Goal: Transaction & Acquisition: Purchase product/service

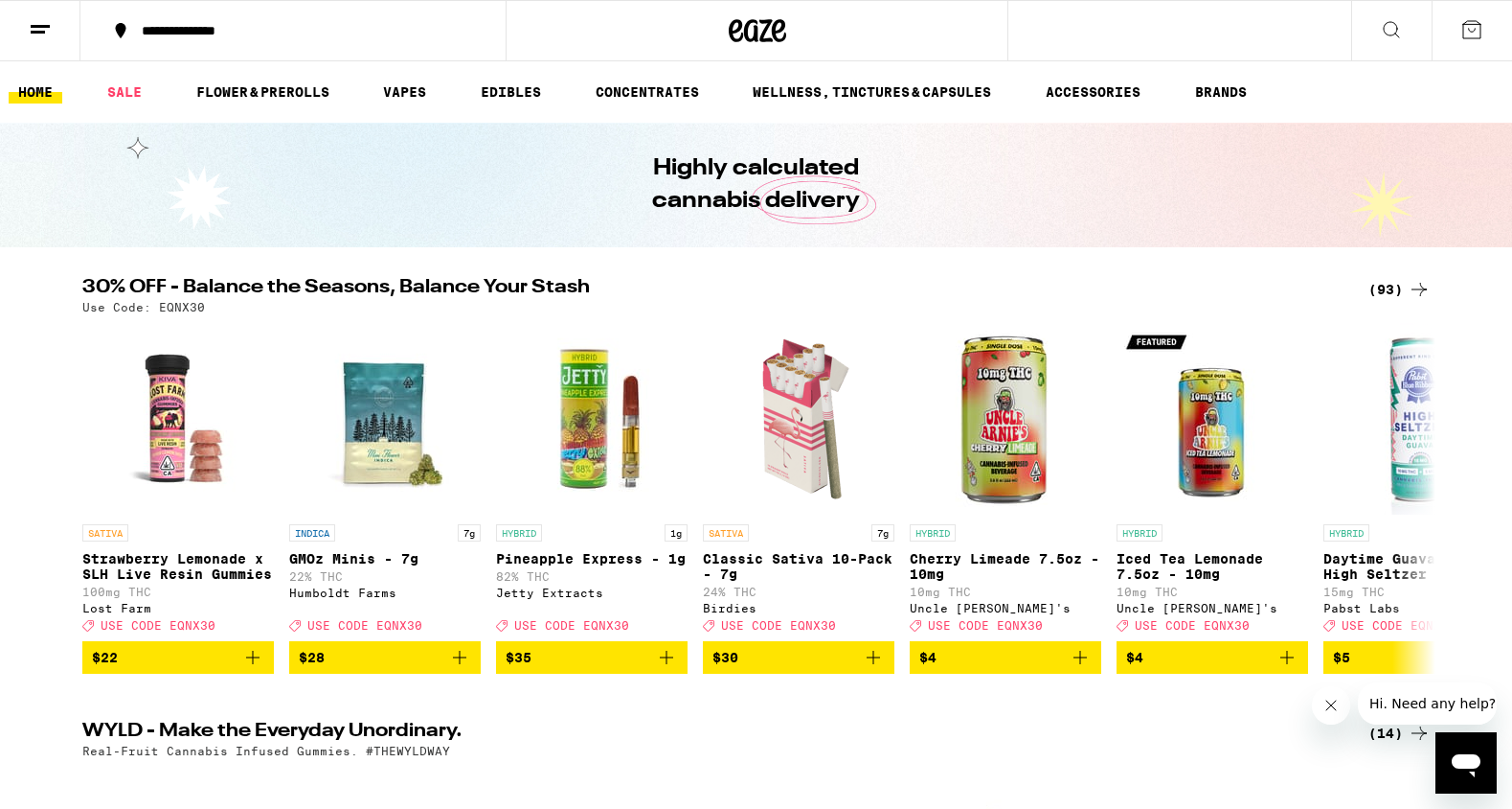
click at [1468, 38] on icon at bounding box center [1472, 30] width 23 height 23
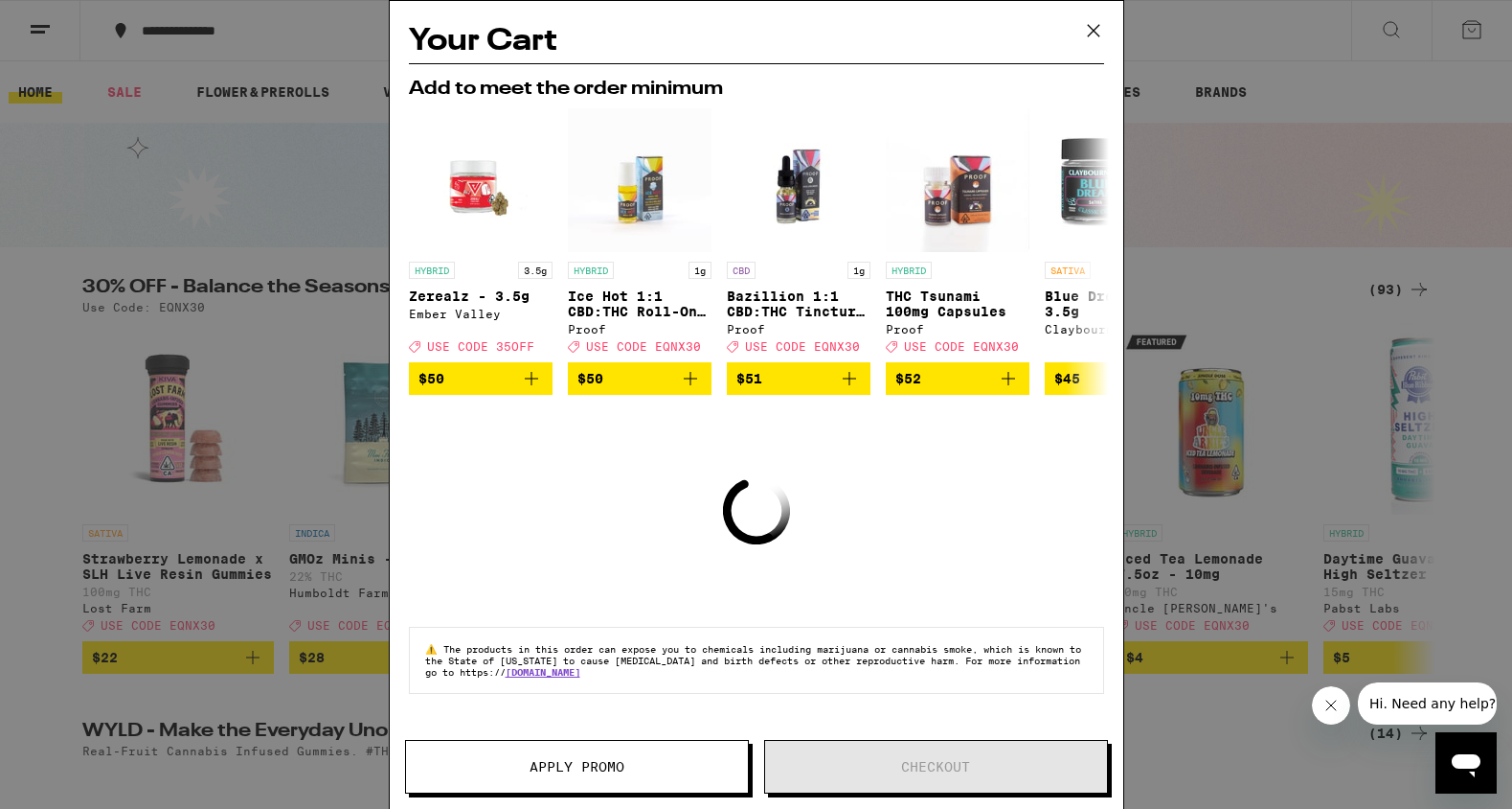
click at [1105, 38] on icon at bounding box center [1094, 31] width 29 height 29
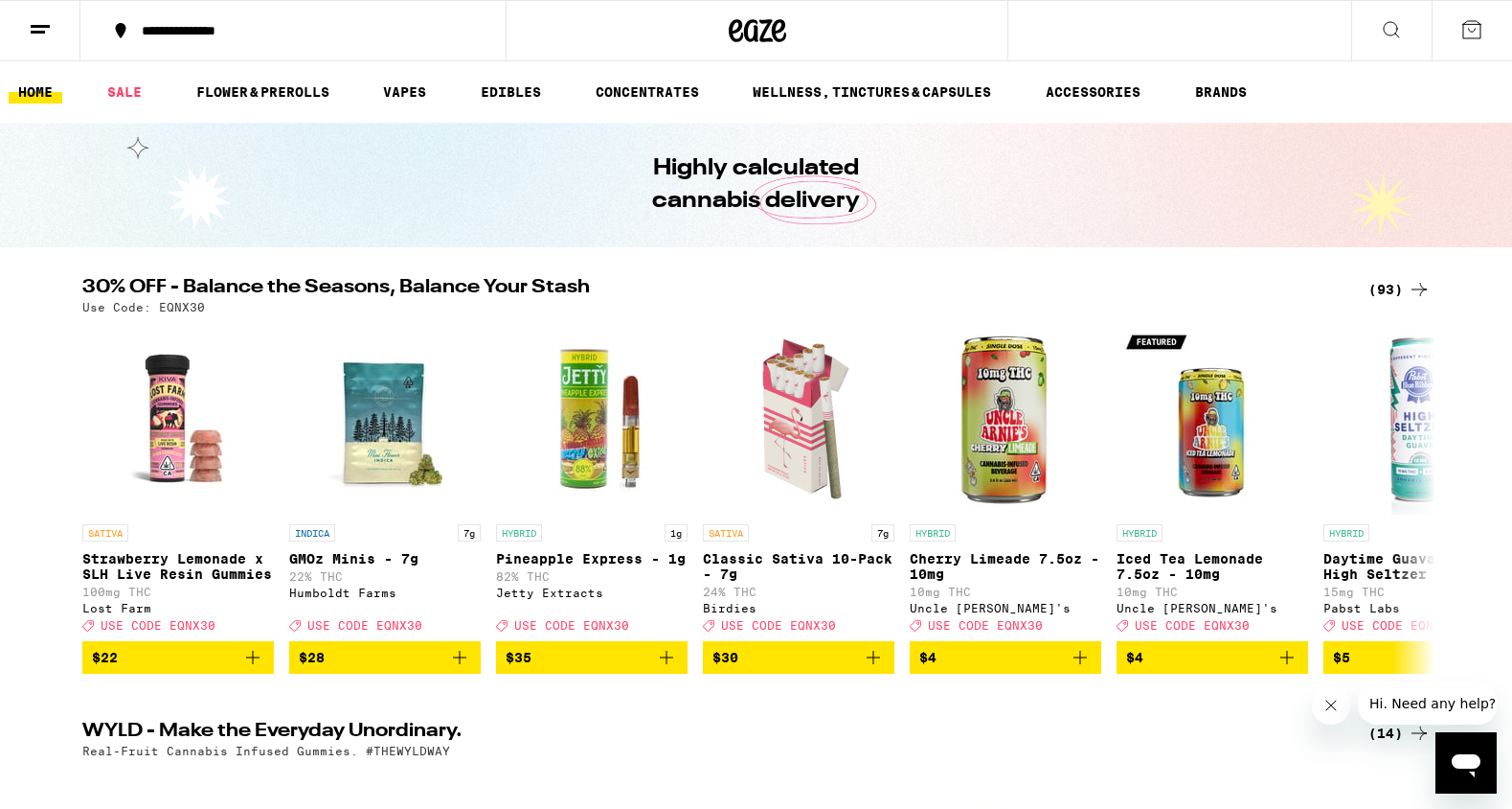
click at [33, 32] on line at bounding box center [38, 32] width 14 height 0
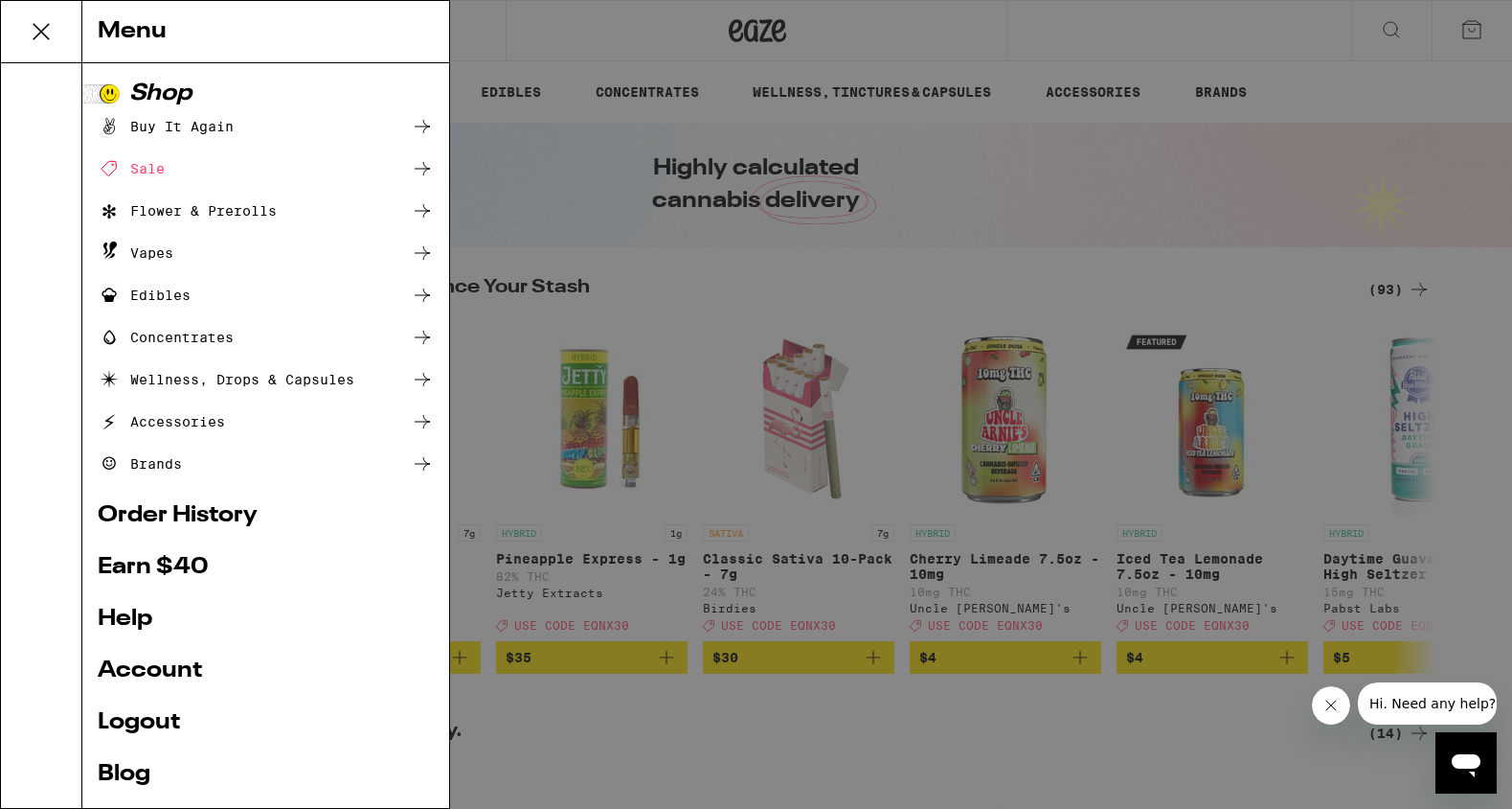
click at [153, 133] on div "Buy It Again" at bounding box center [165, 126] width 136 height 23
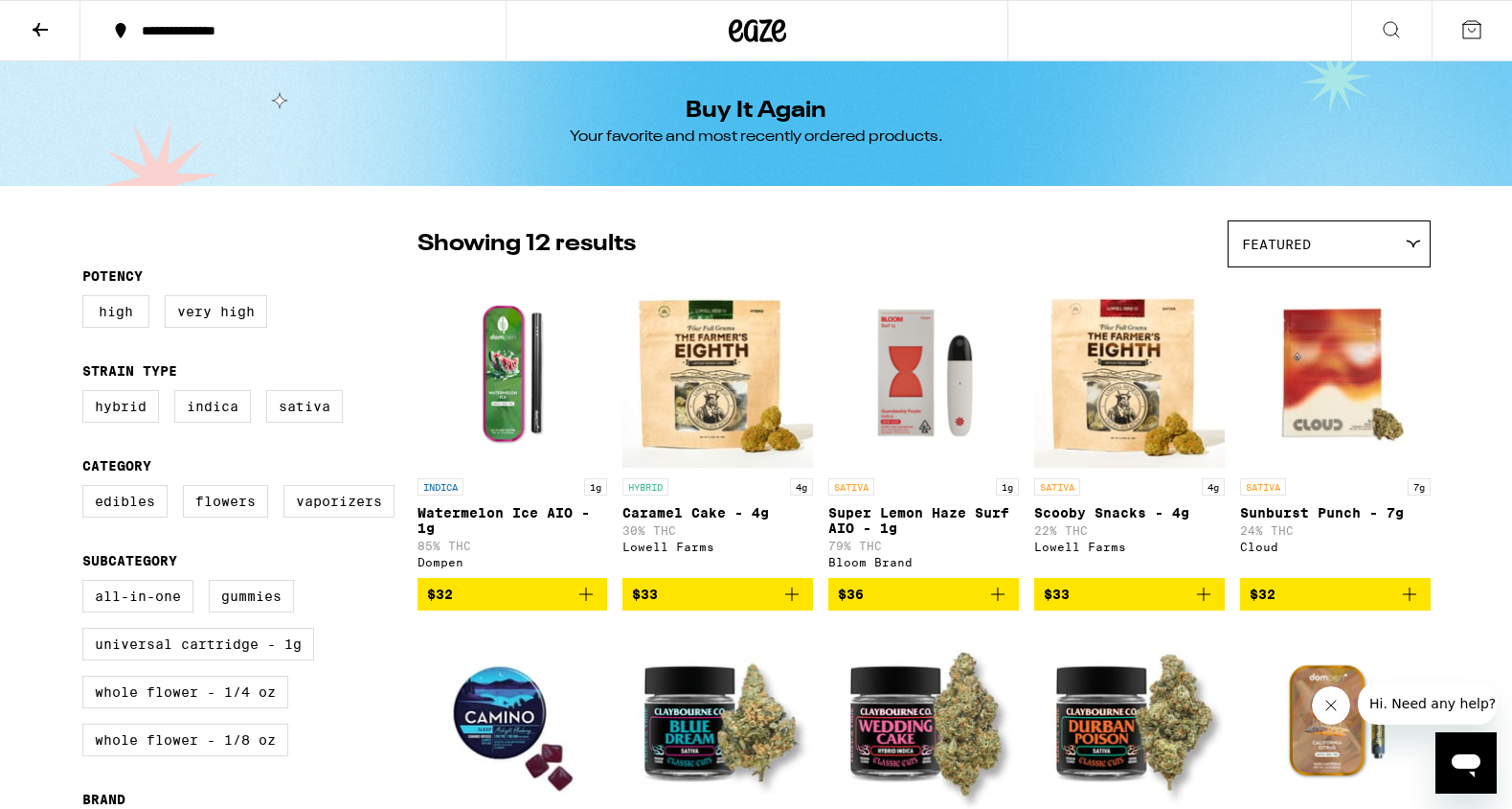
click at [1261, 553] on div "Cloud" at bounding box center [1336, 546] width 191 height 13
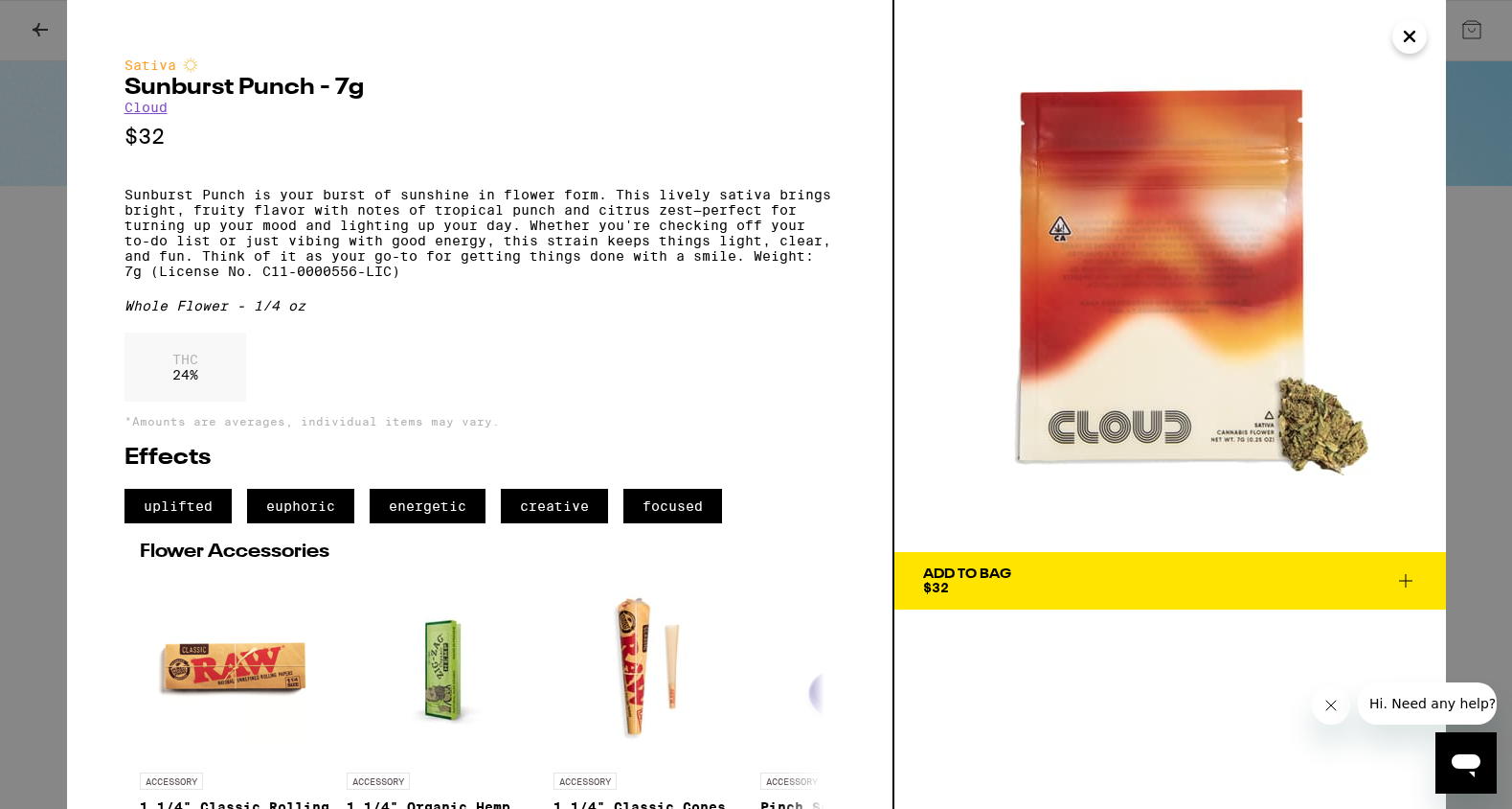
click at [1399, 32] on icon "Close" at bounding box center [1410, 37] width 23 height 29
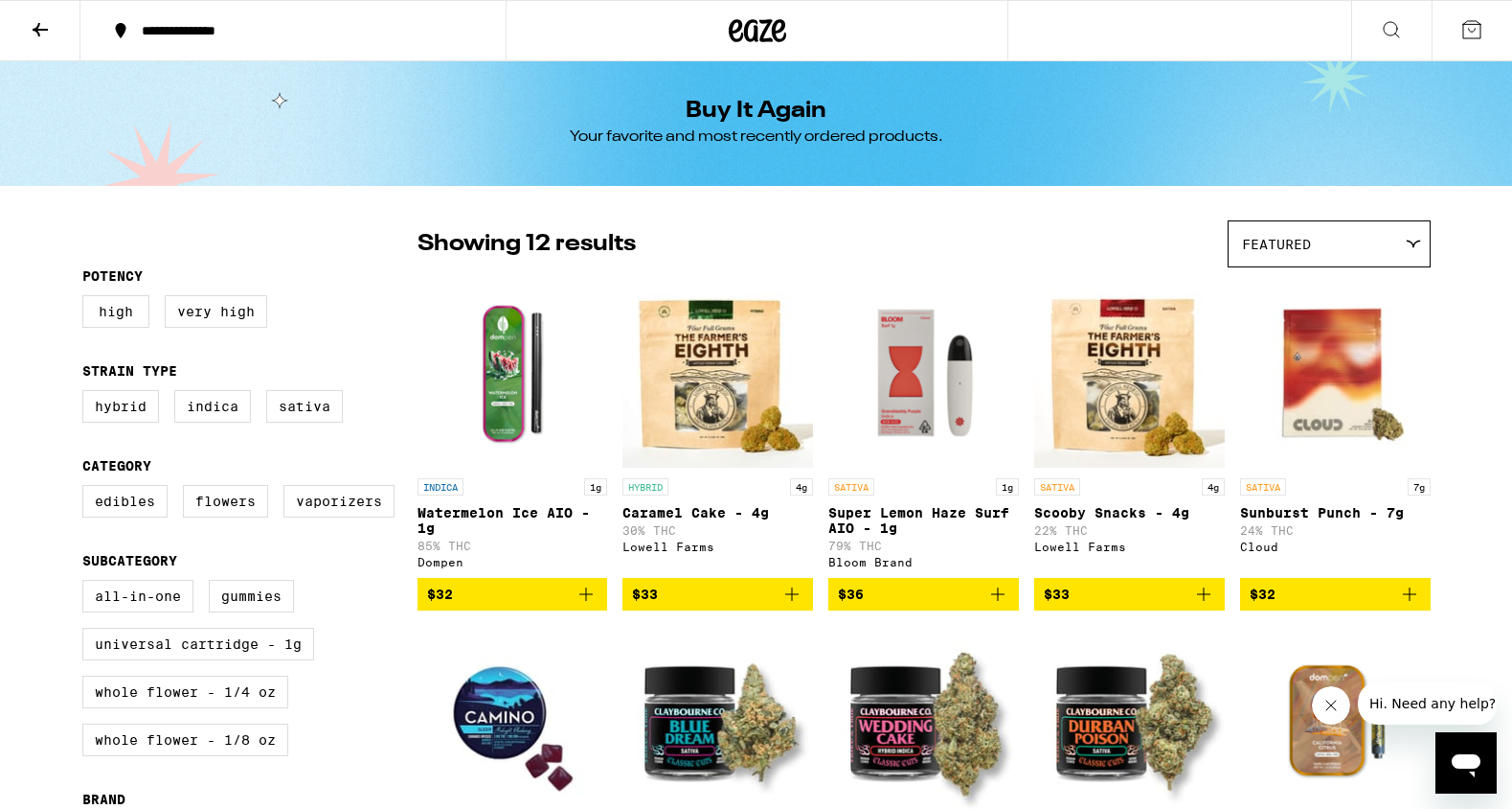
click at [1202, 606] on icon "Add to bag" at bounding box center [1204, 594] width 23 height 23
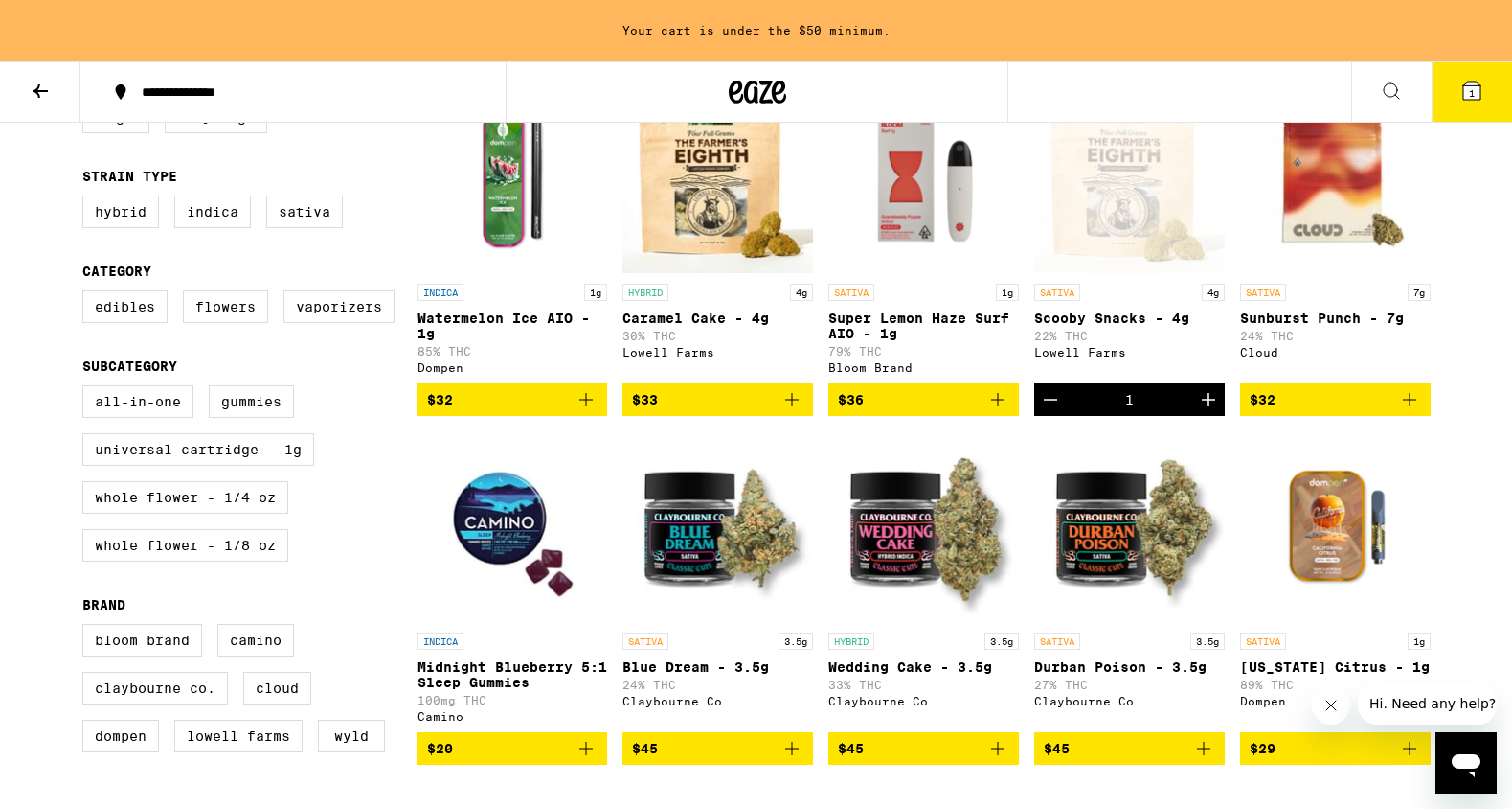
scroll to position [267, 0]
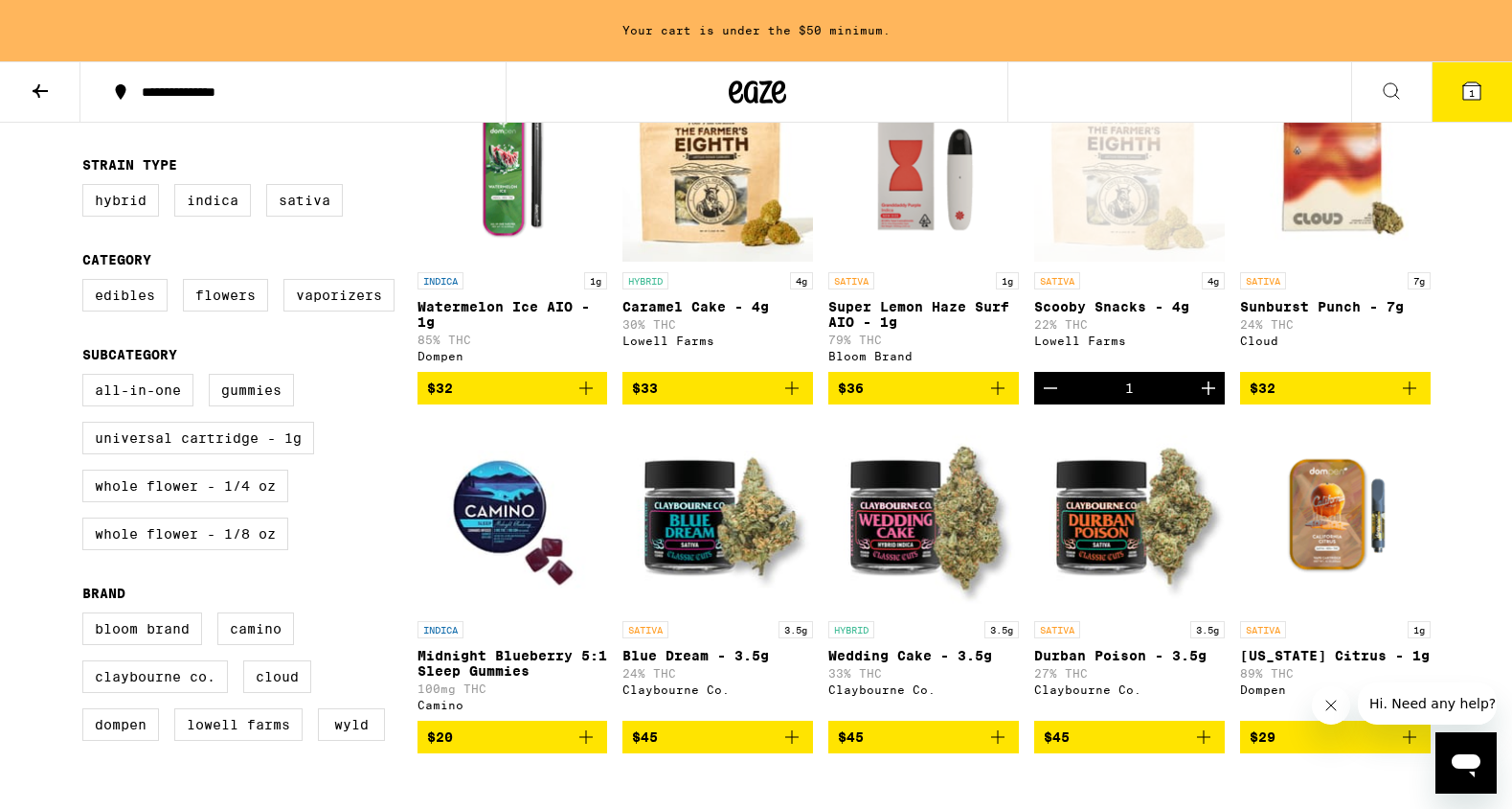
click at [792, 743] on icon "Add to bag" at bounding box center [792, 737] width 13 height 13
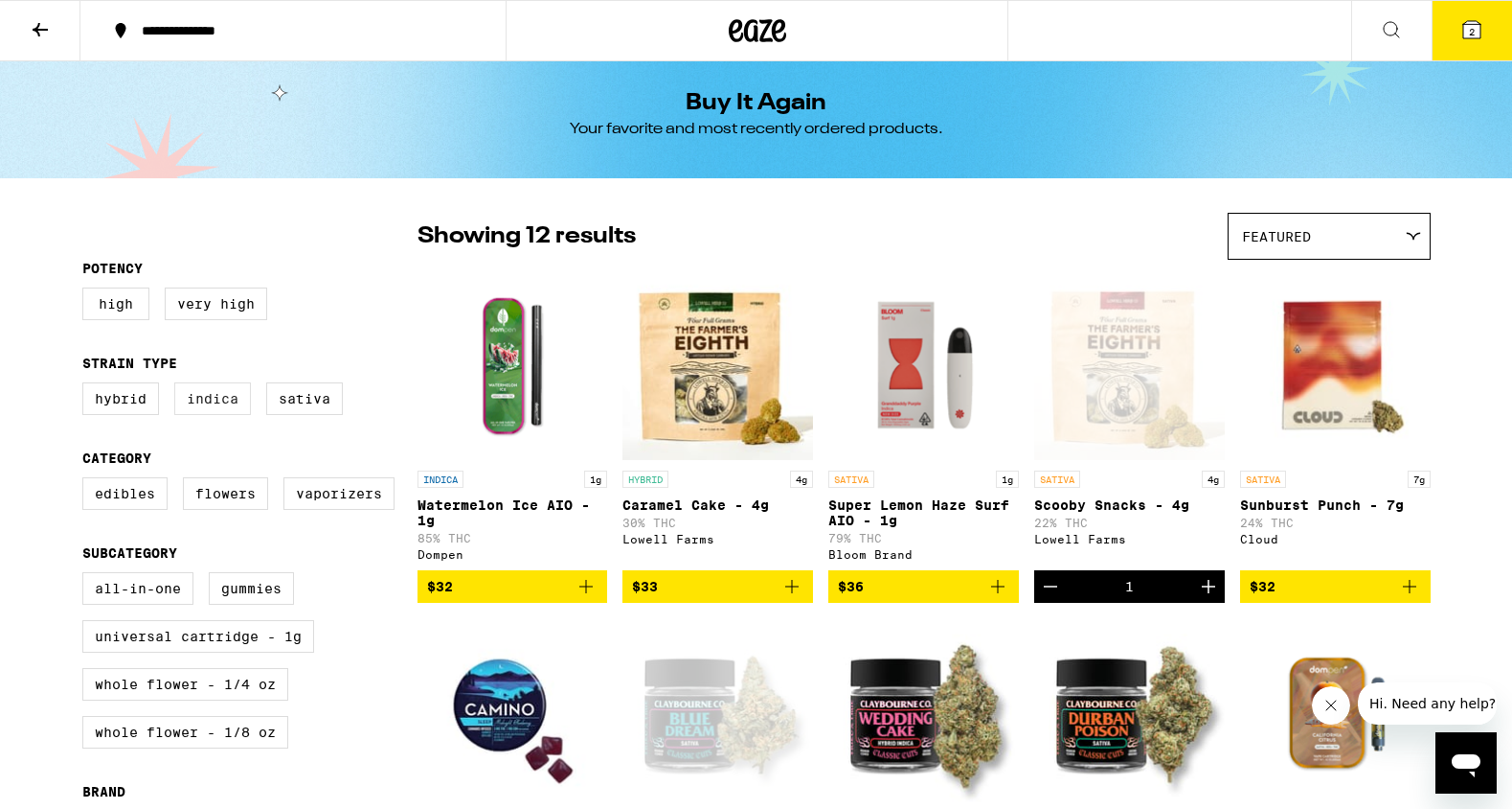
scroll to position [0, 0]
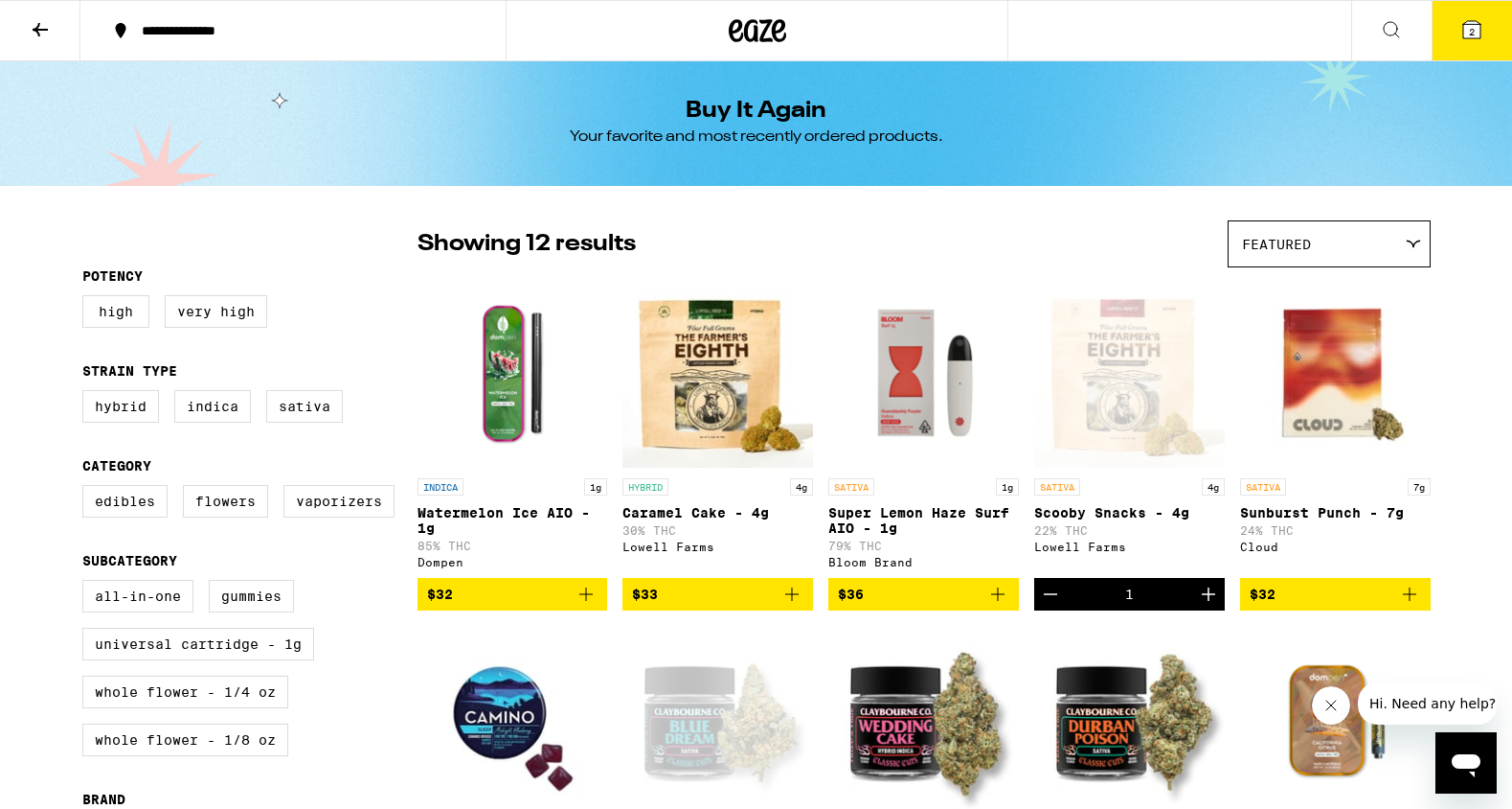
click at [629, 24] on div at bounding box center [757, 31] width 504 height 62
click at [1381, 23] on icon at bounding box center [1392, 30] width 23 height 23
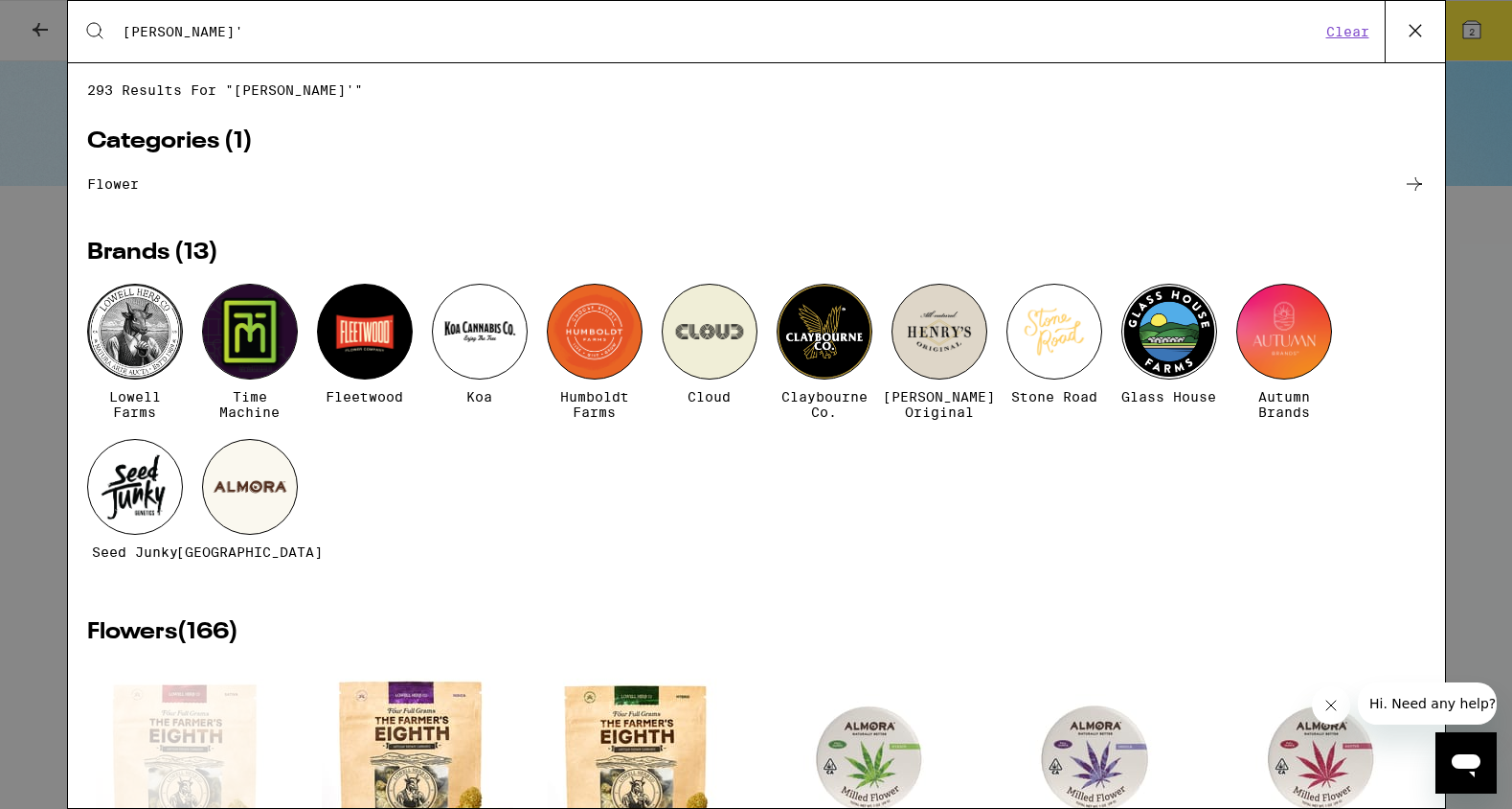
type input "[PERSON_NAME]'"
click at [172, 337] on div at bounding box center [134, 331] width 95 height 95
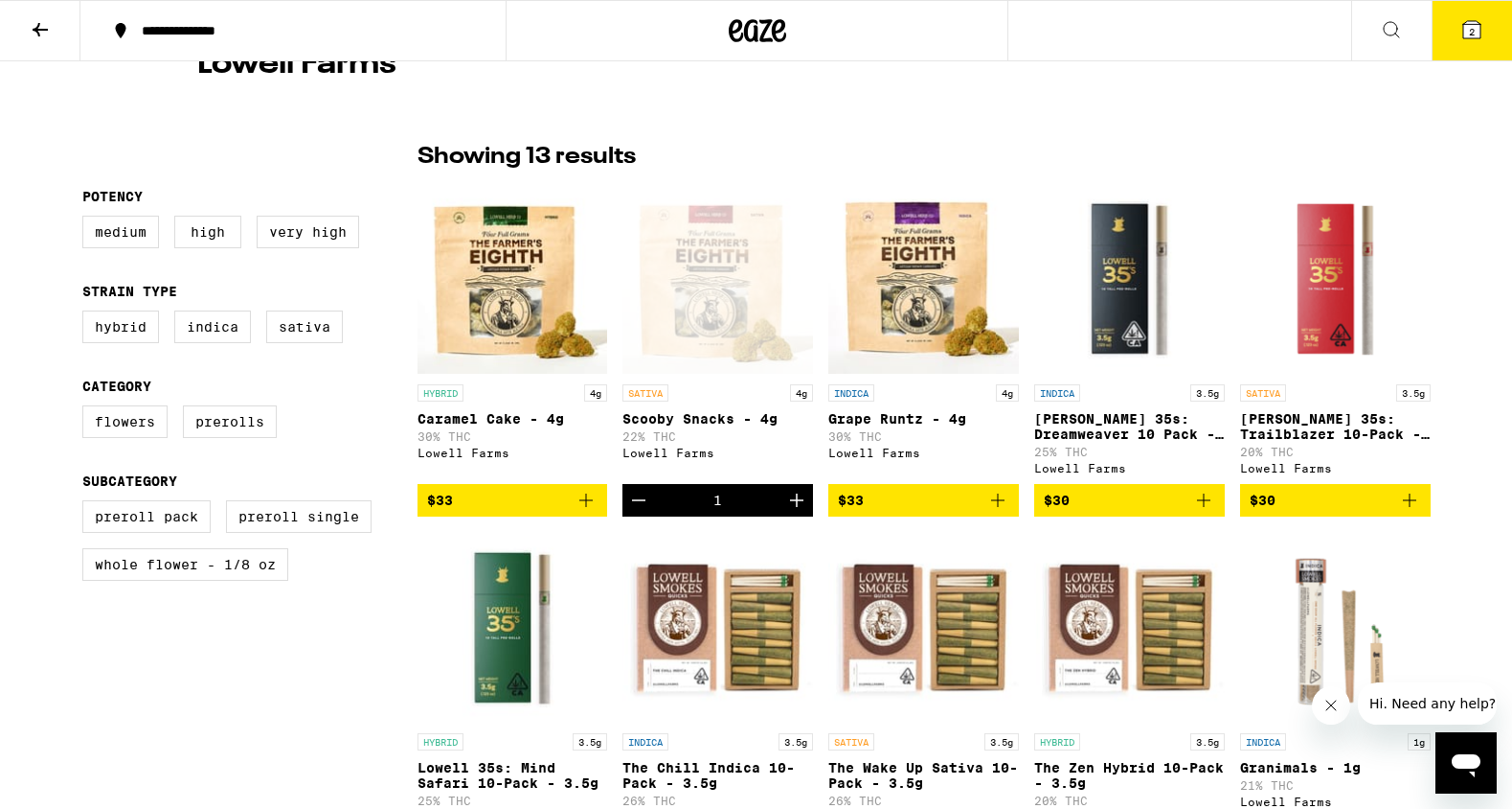
scroll to position [374, 0]
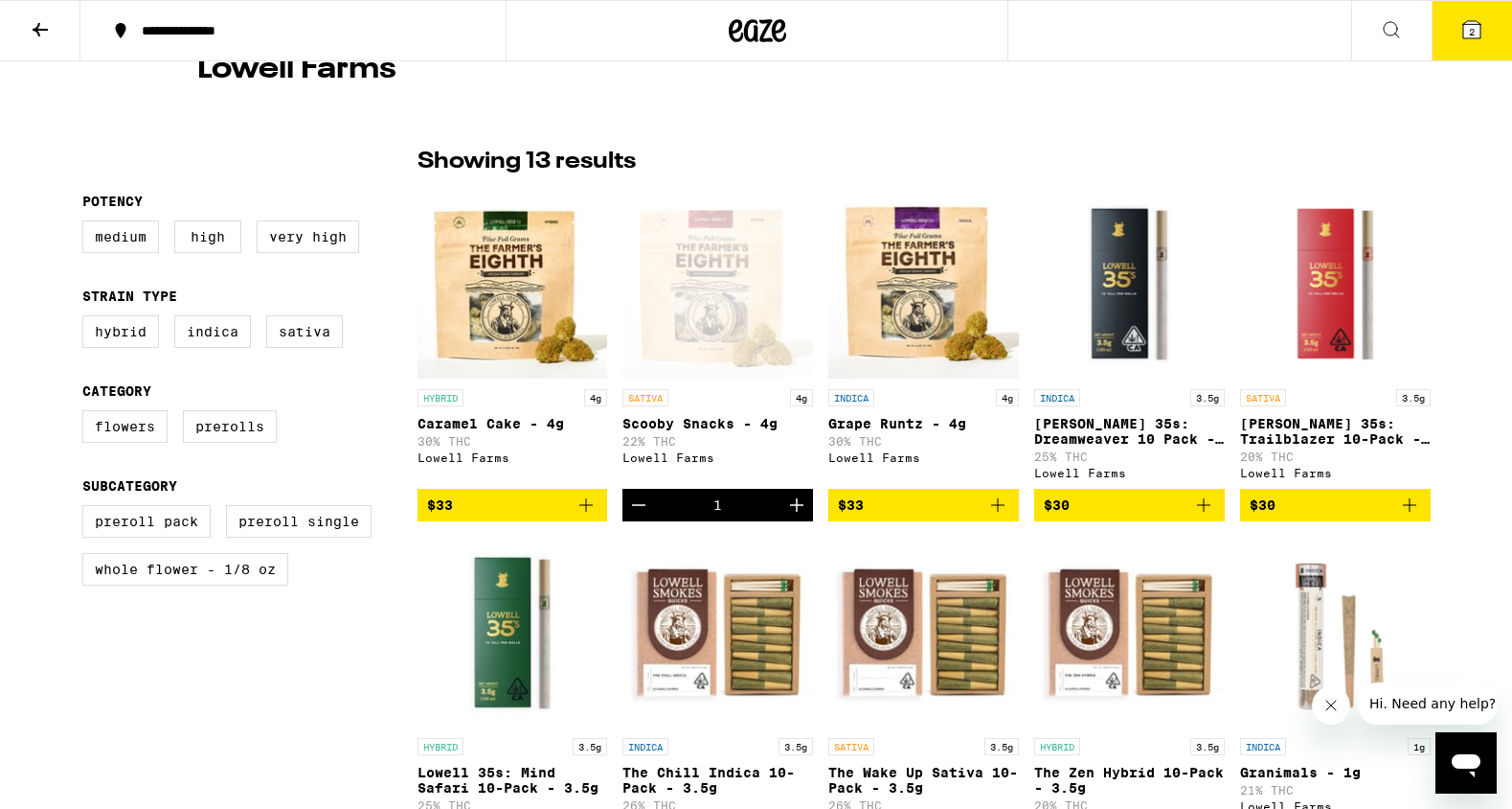
click at [996, 512] on icon "Add to bag" at bounding box center [997, 505] width 13 height 13
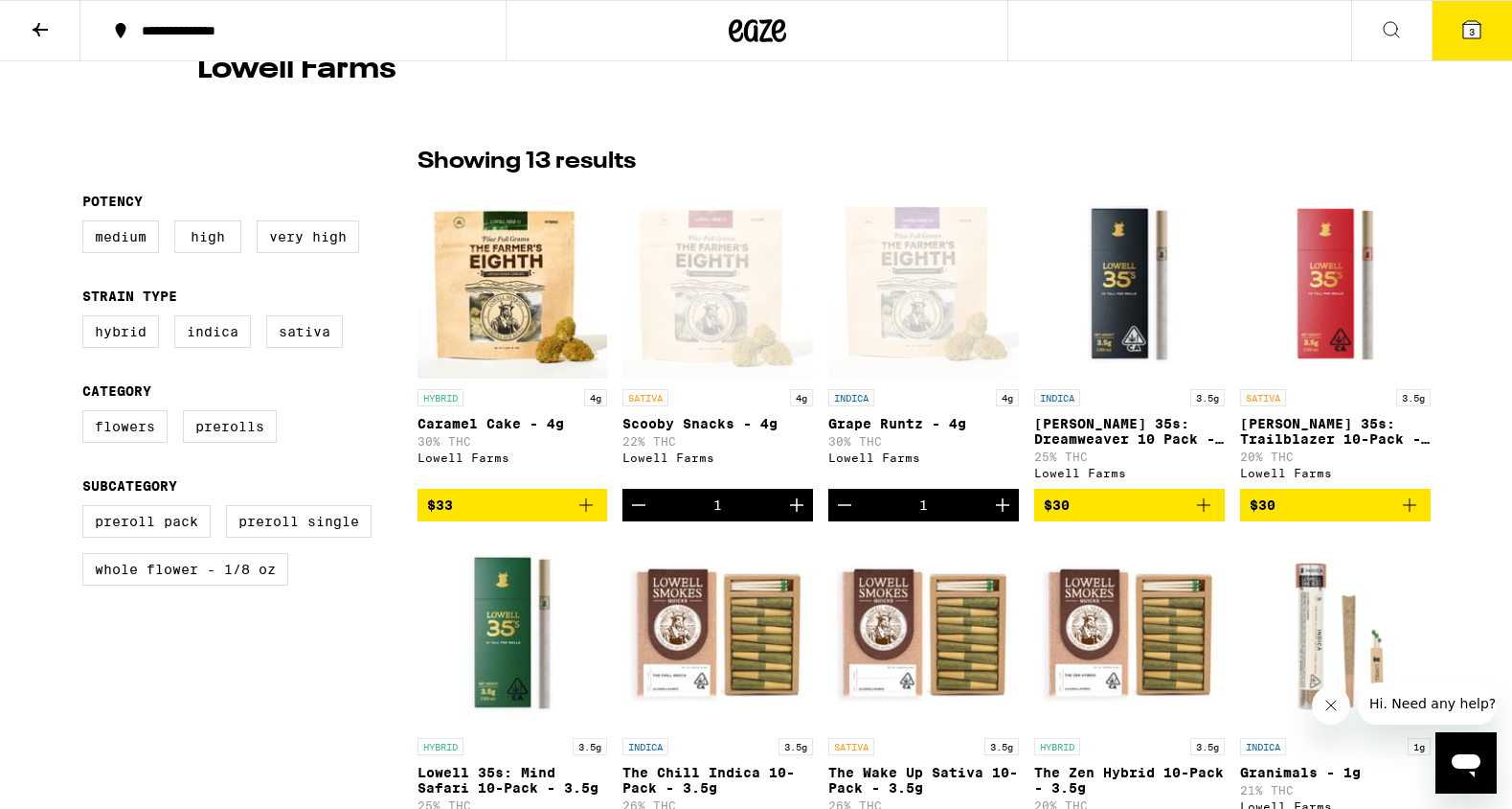
click at [588, 515] on icon "Add to bag" at bounding box center [586, 505] width 23 height 23
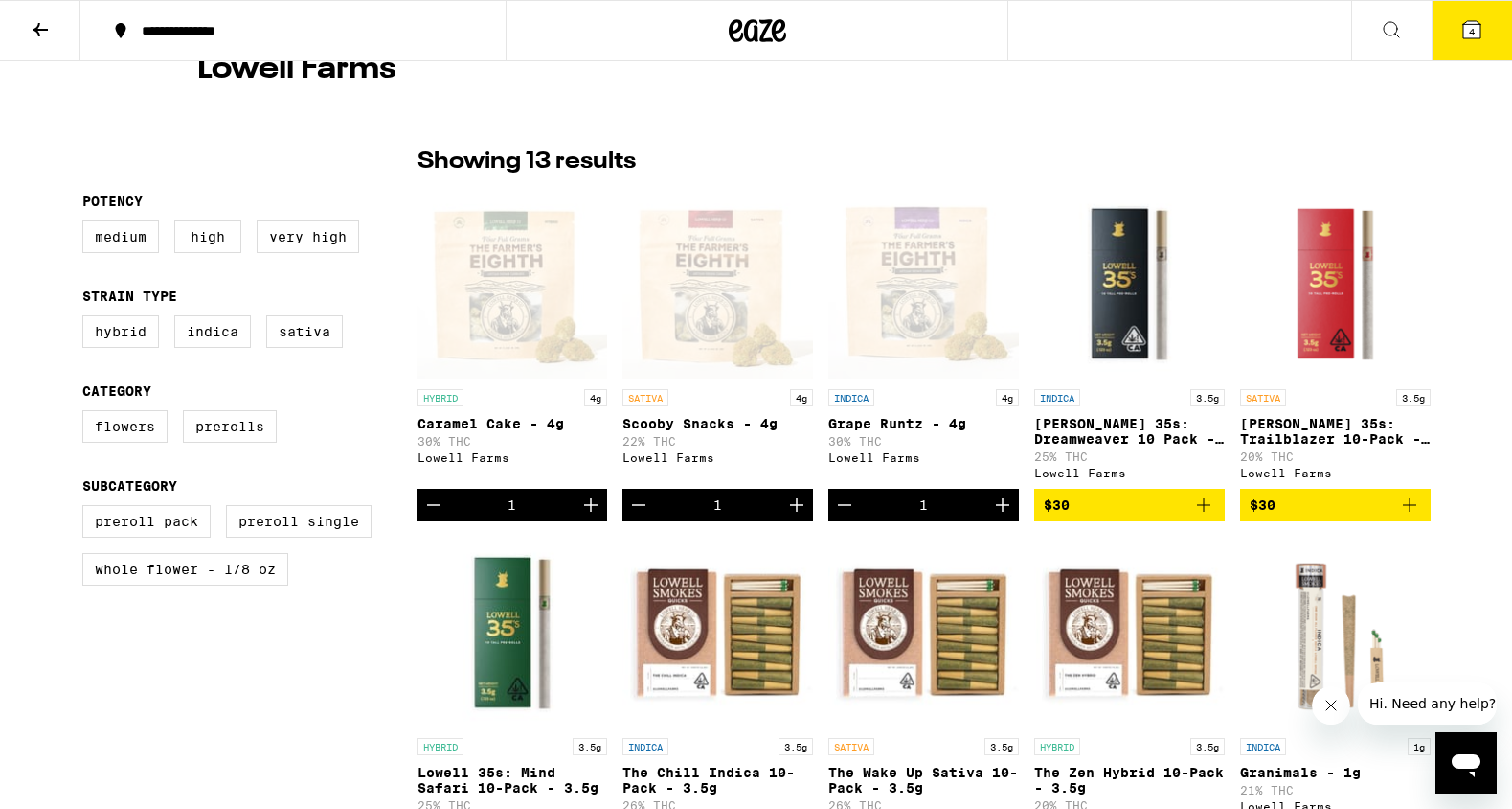
click at [1474, 34] on icon at bounding box center [1472, 30] width 17 height 17
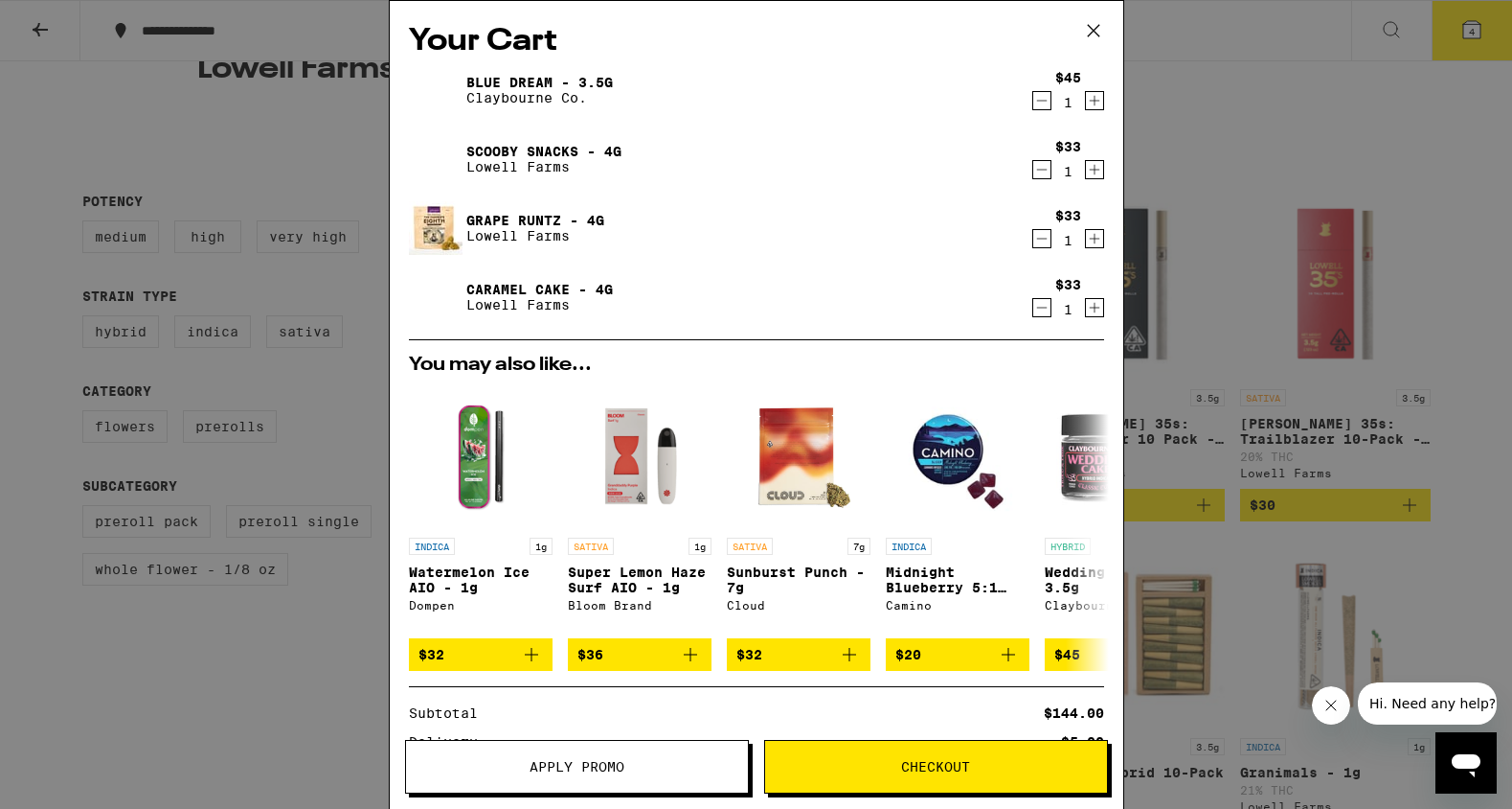
click at [1043, 168] on icon "Decrement" at bounding box center [1042, 170] width 17 height 23
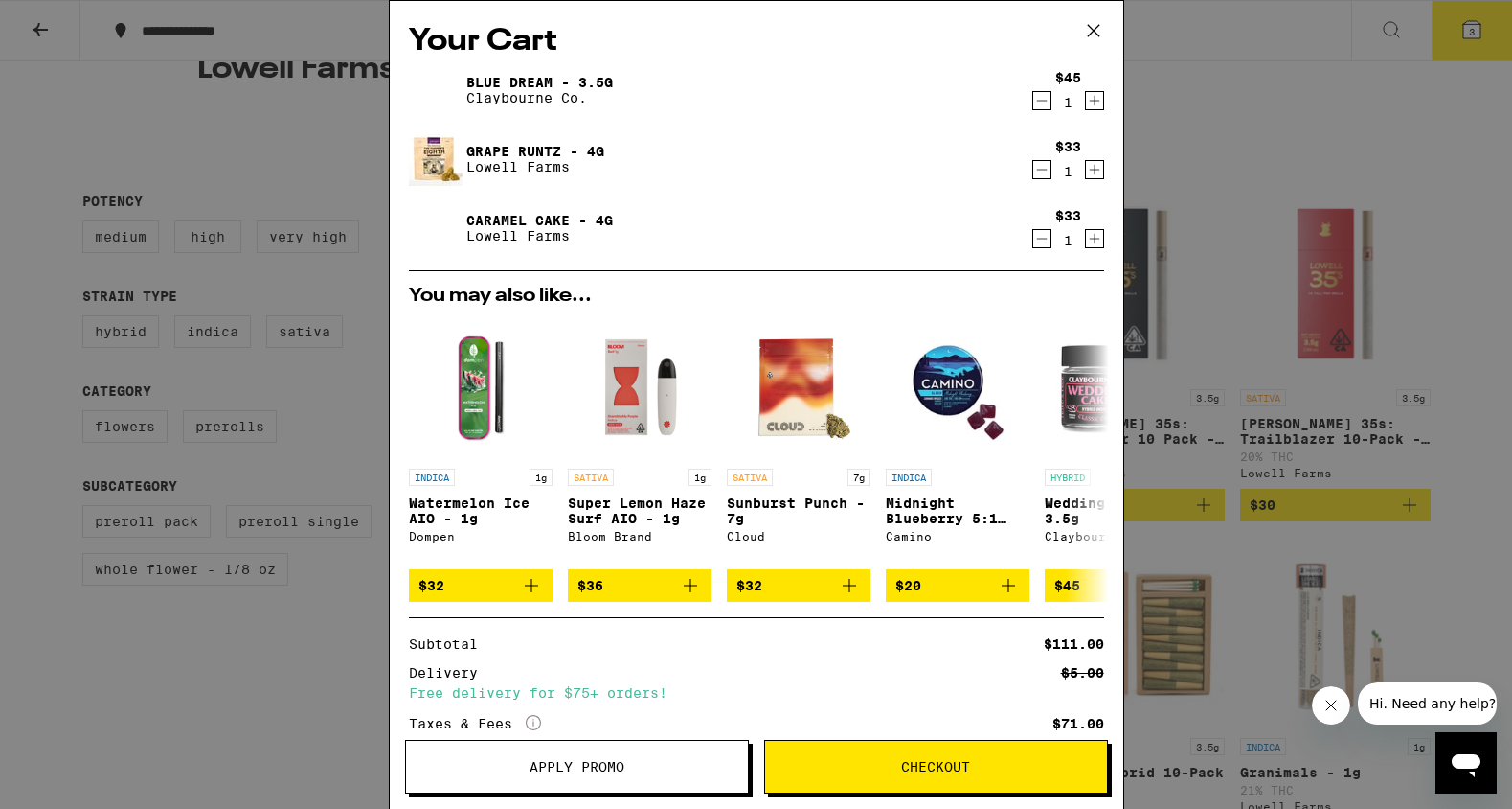
click at [1187, 102] on div "Your Cart Blue Dream - 3.5g [PERSON_NAME] Co. $45 1 Grape [PERSON_NAME] - 4g [P…" at bounding box center [756, 404] width 1512 height 809
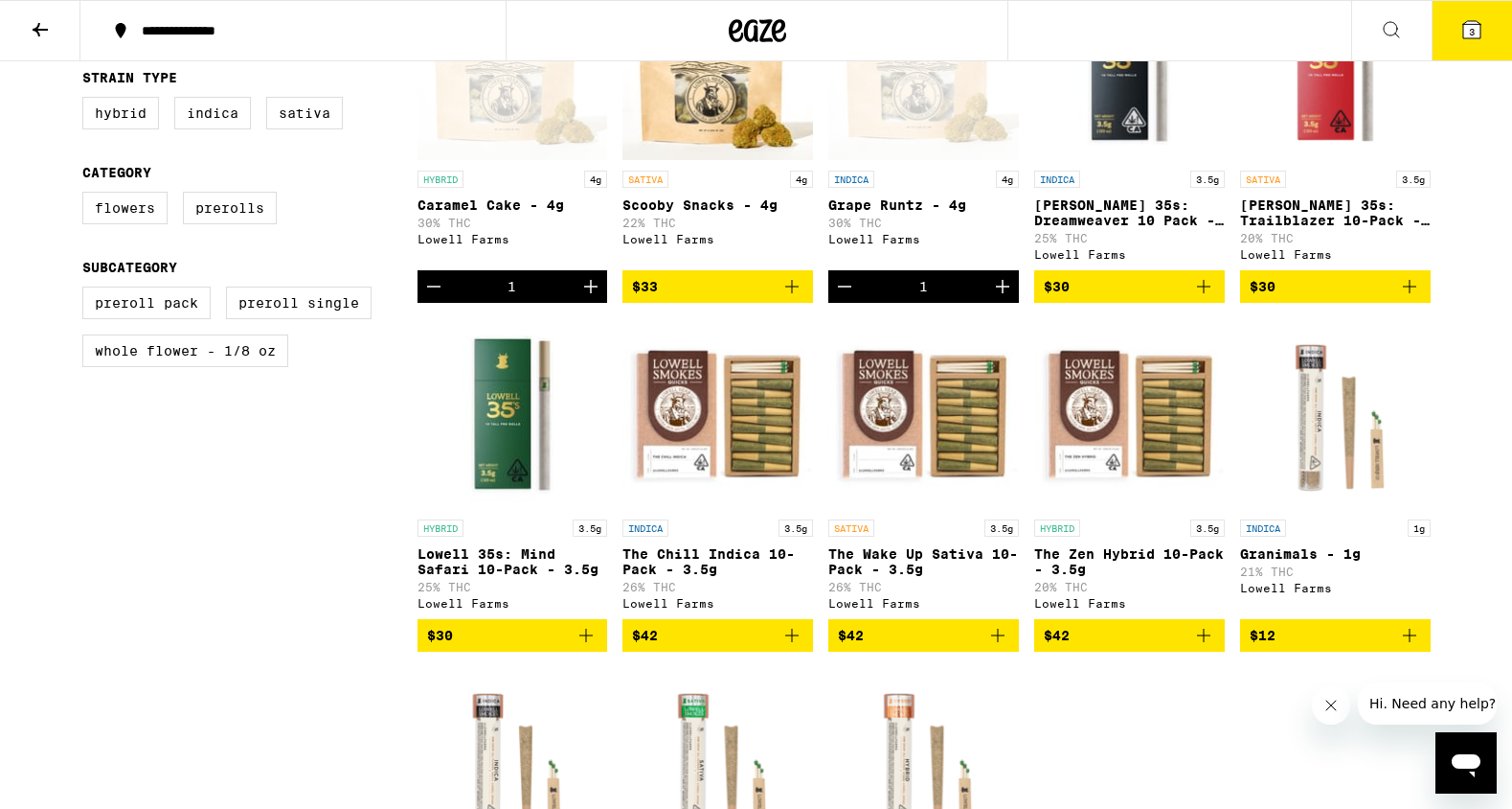
scroll to position [374, 0]
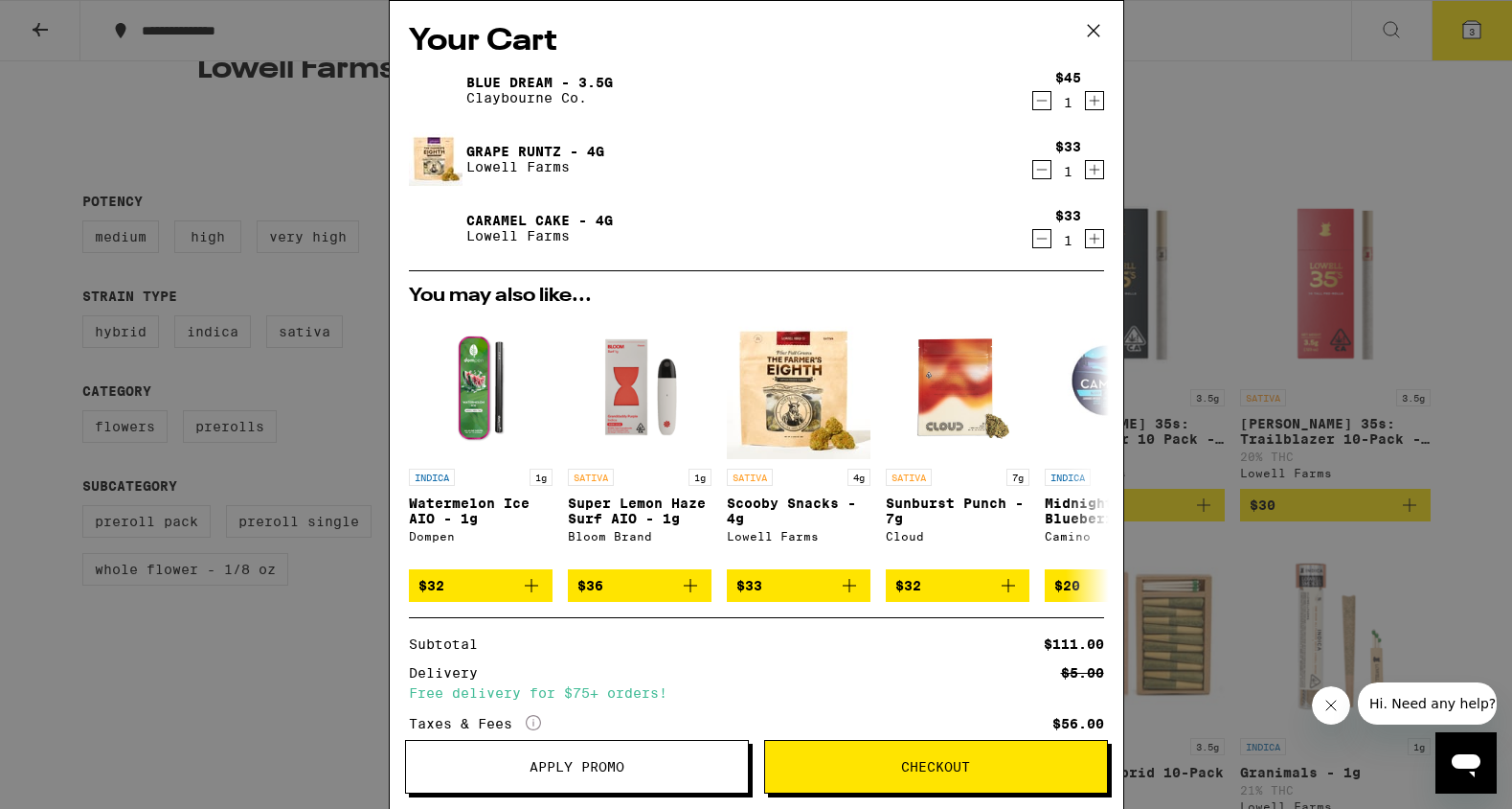
click at [1098, 24] on icon at bounding box center [1094, 31] width 29 height 29
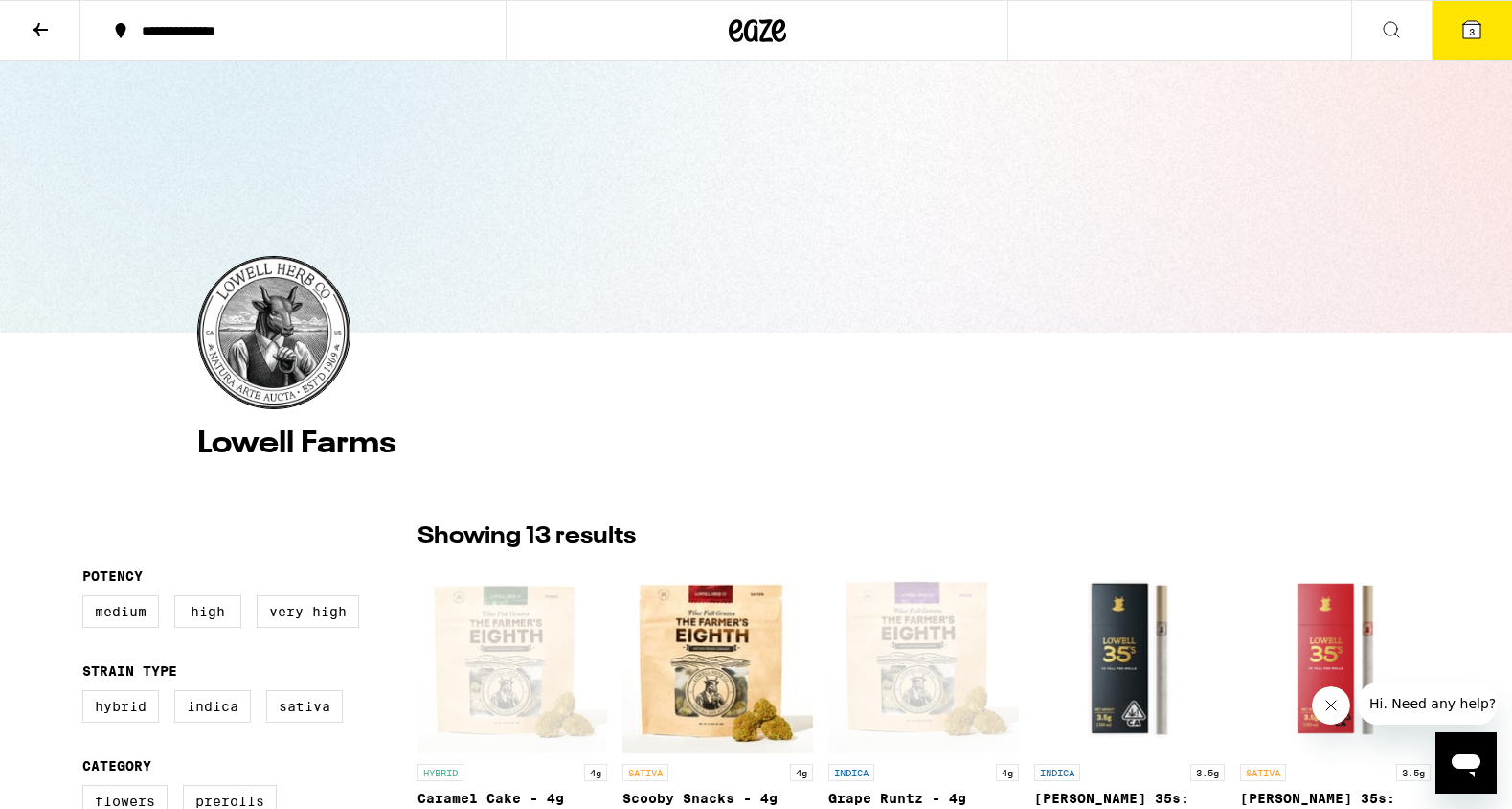
click at [32, 26] on icon at bounding box center [40, 30] width 23 height 23
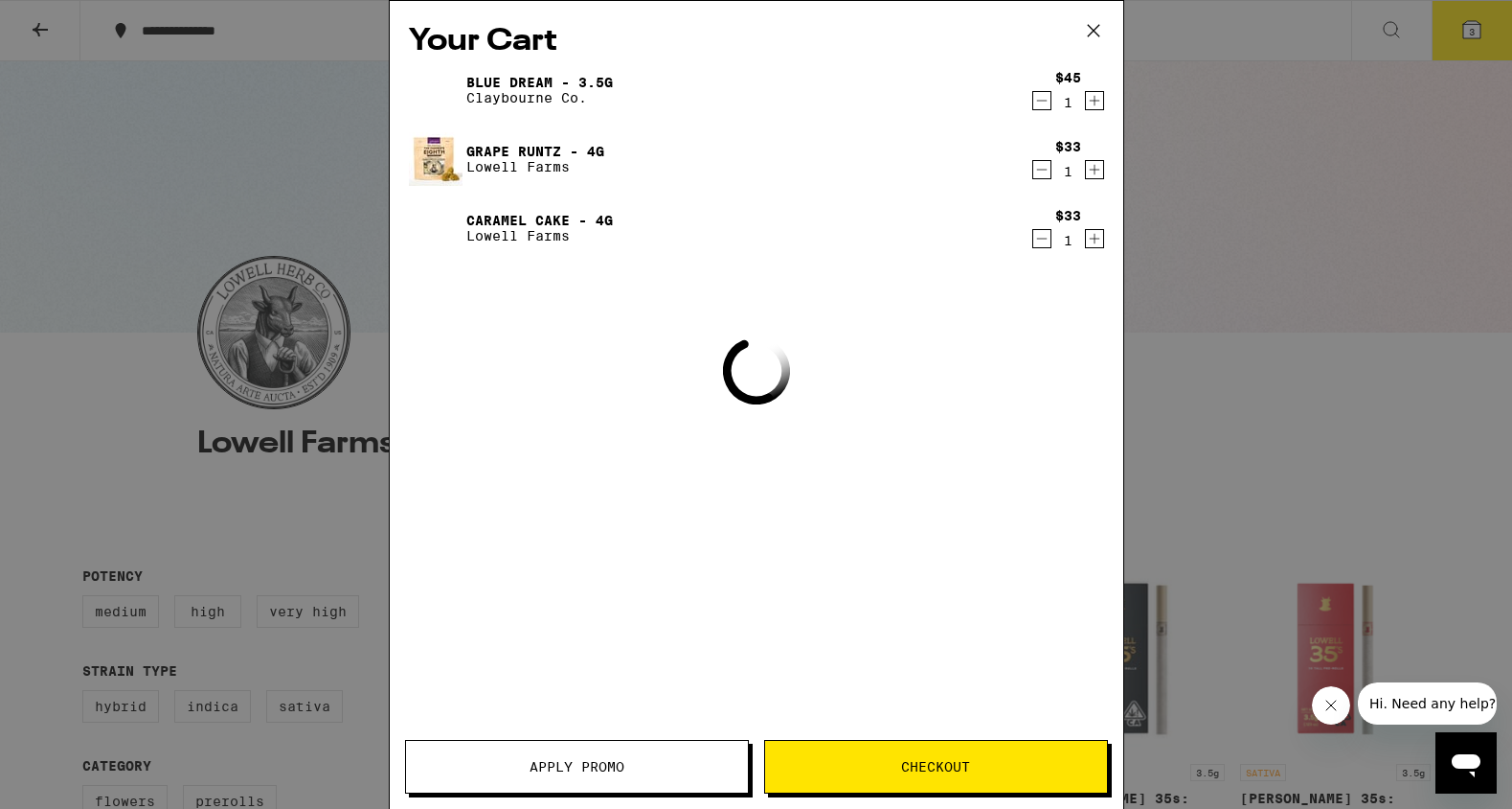
scroll to position [374, 0]
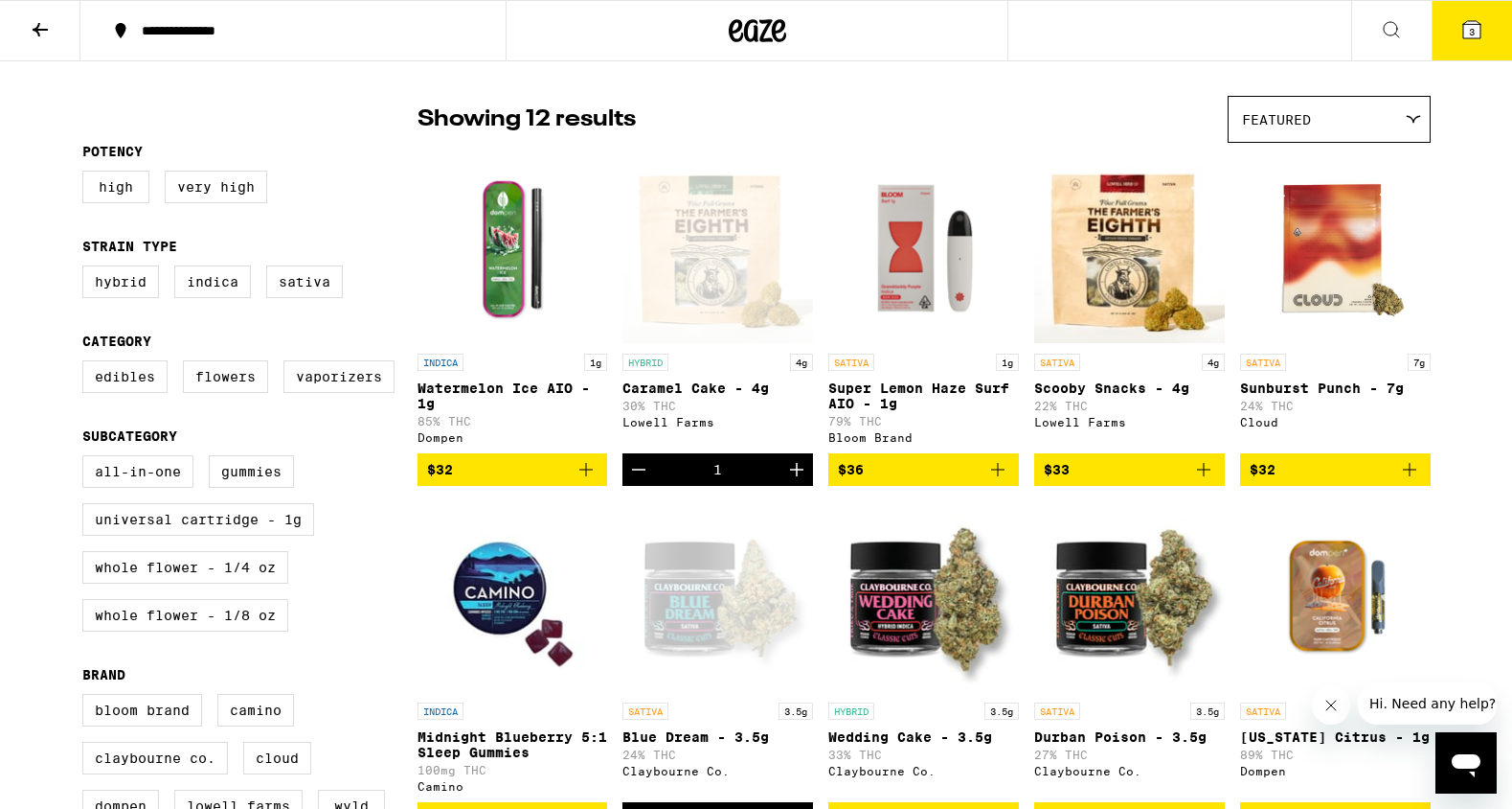
scroll to position [190, 0]
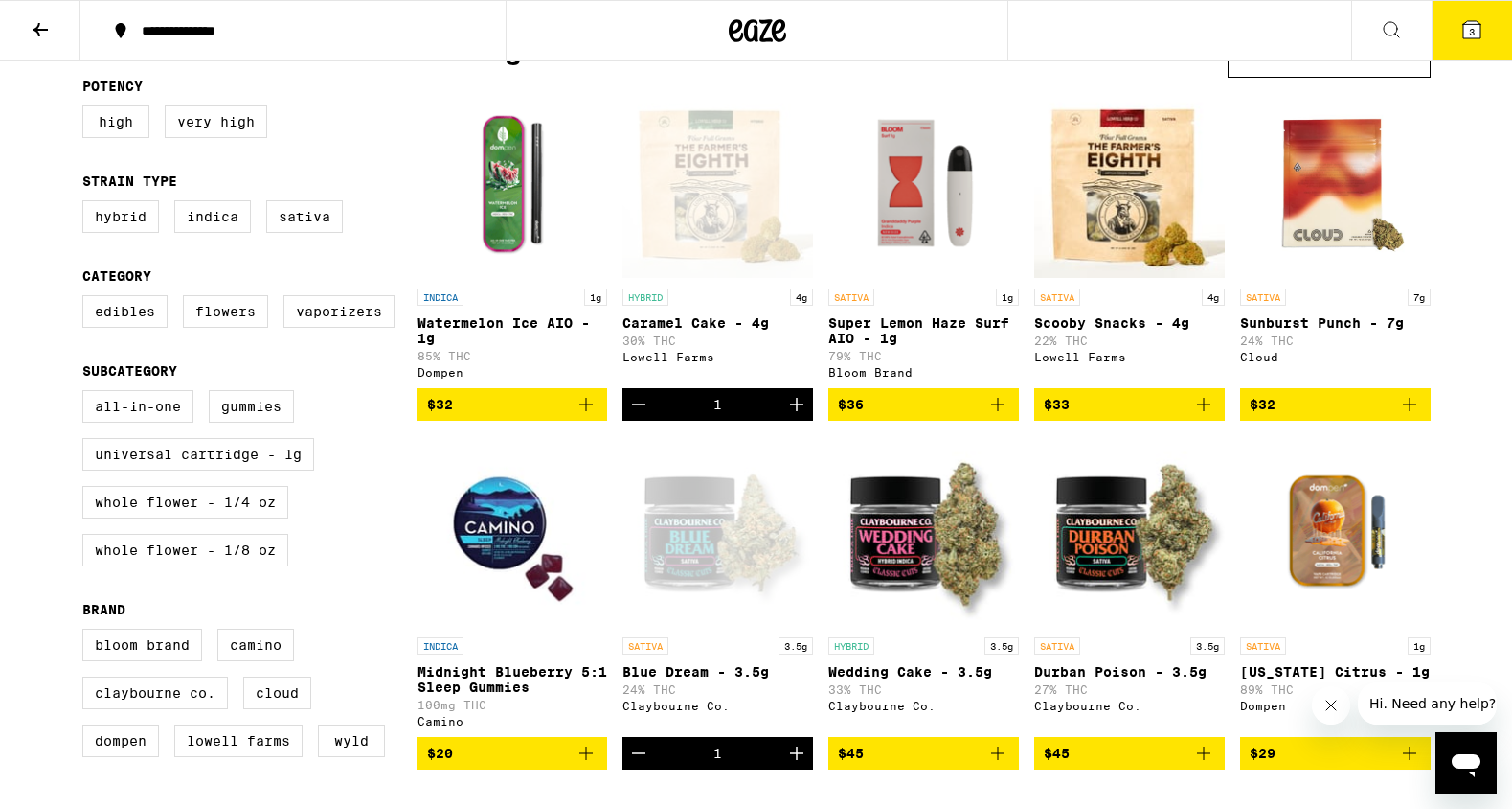
click at [996, 760] on icon "Add to bag" at bounding box center [997, 753] width 13 height 13
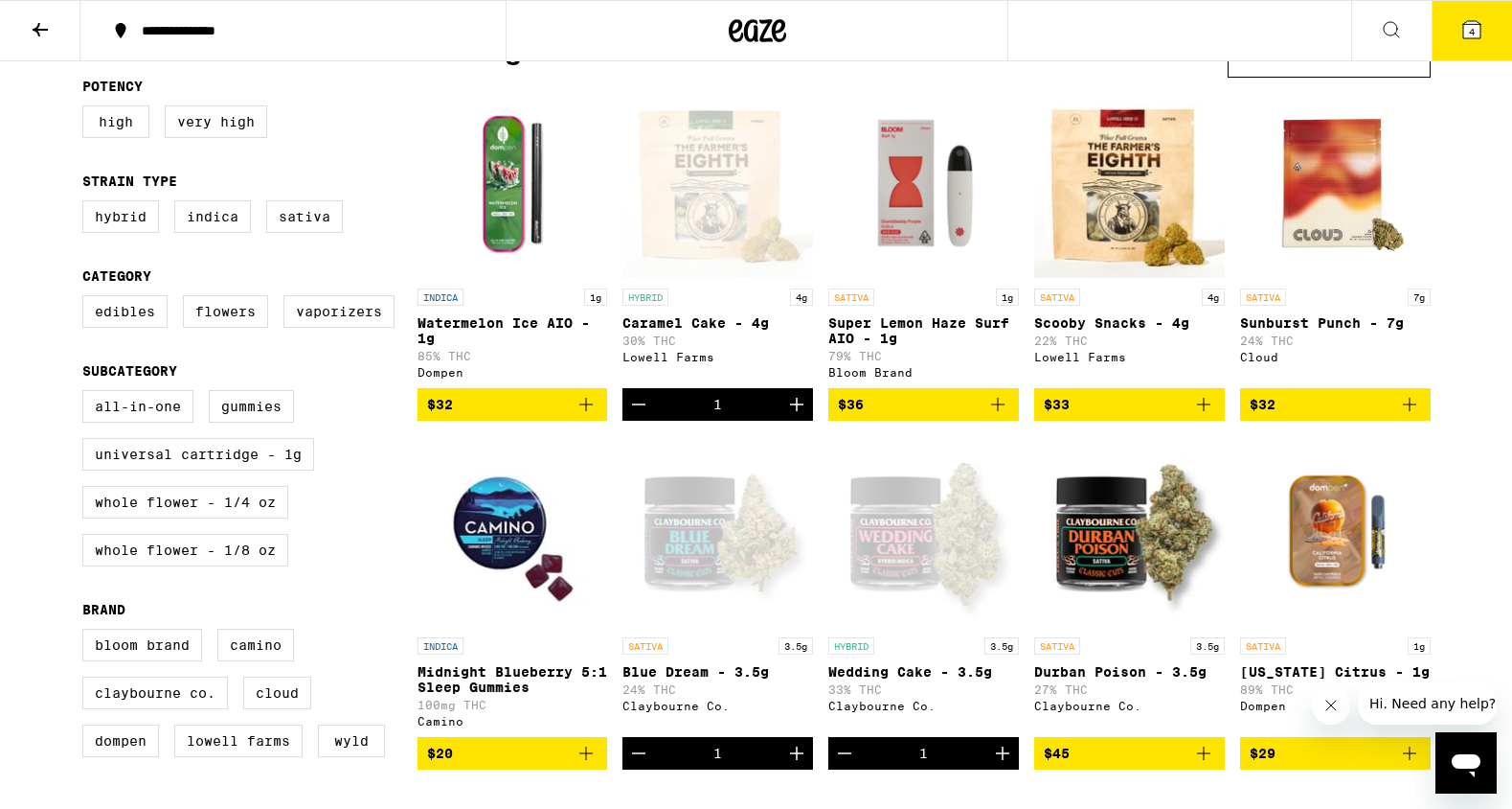
click at [1469, 40] on icon at bounding box center [1472, 30] width 23 height 23
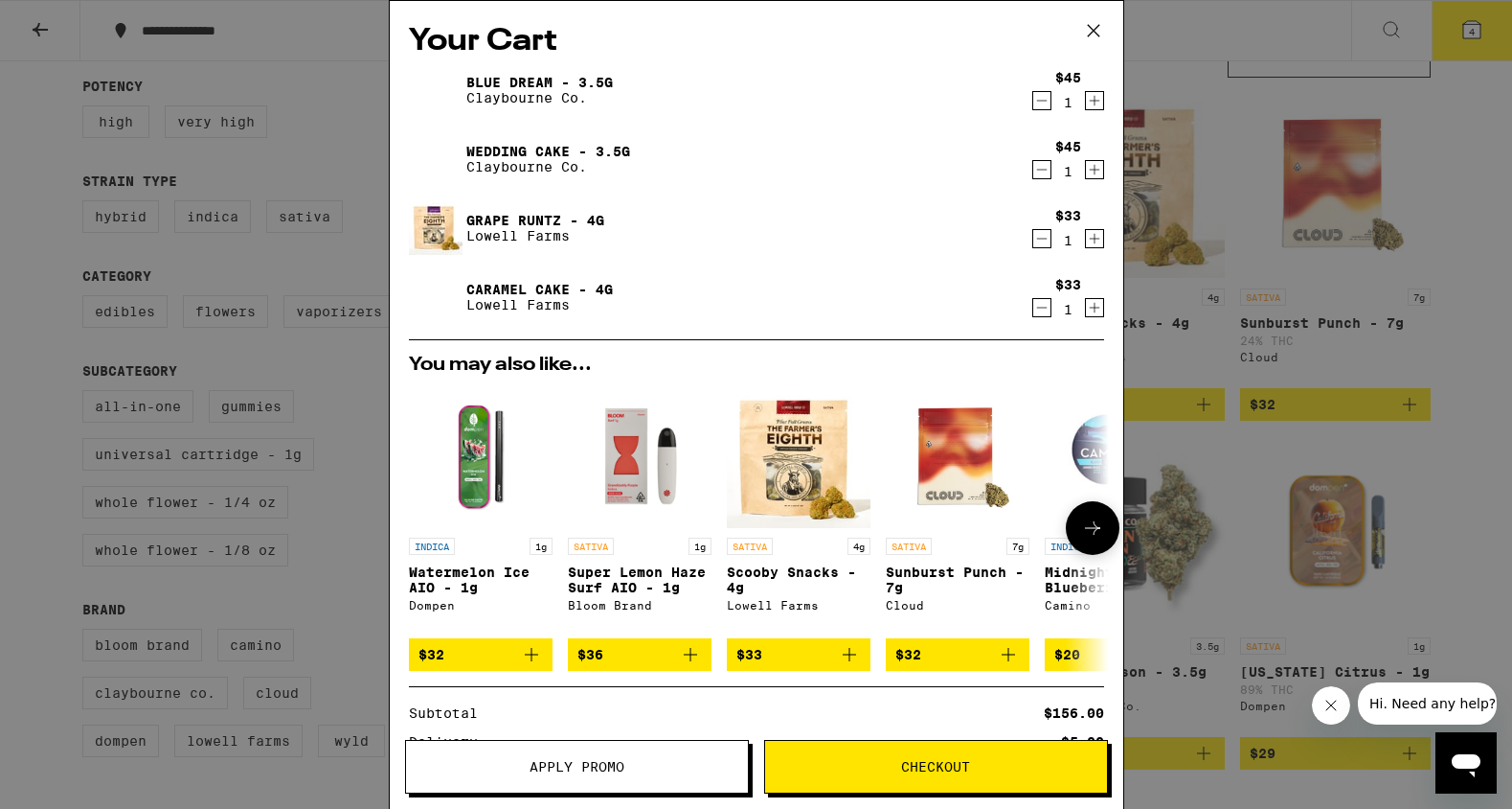
click at [694, 661] on icon "Add to bag" at bounding box center [690, 655] width 23 height 23
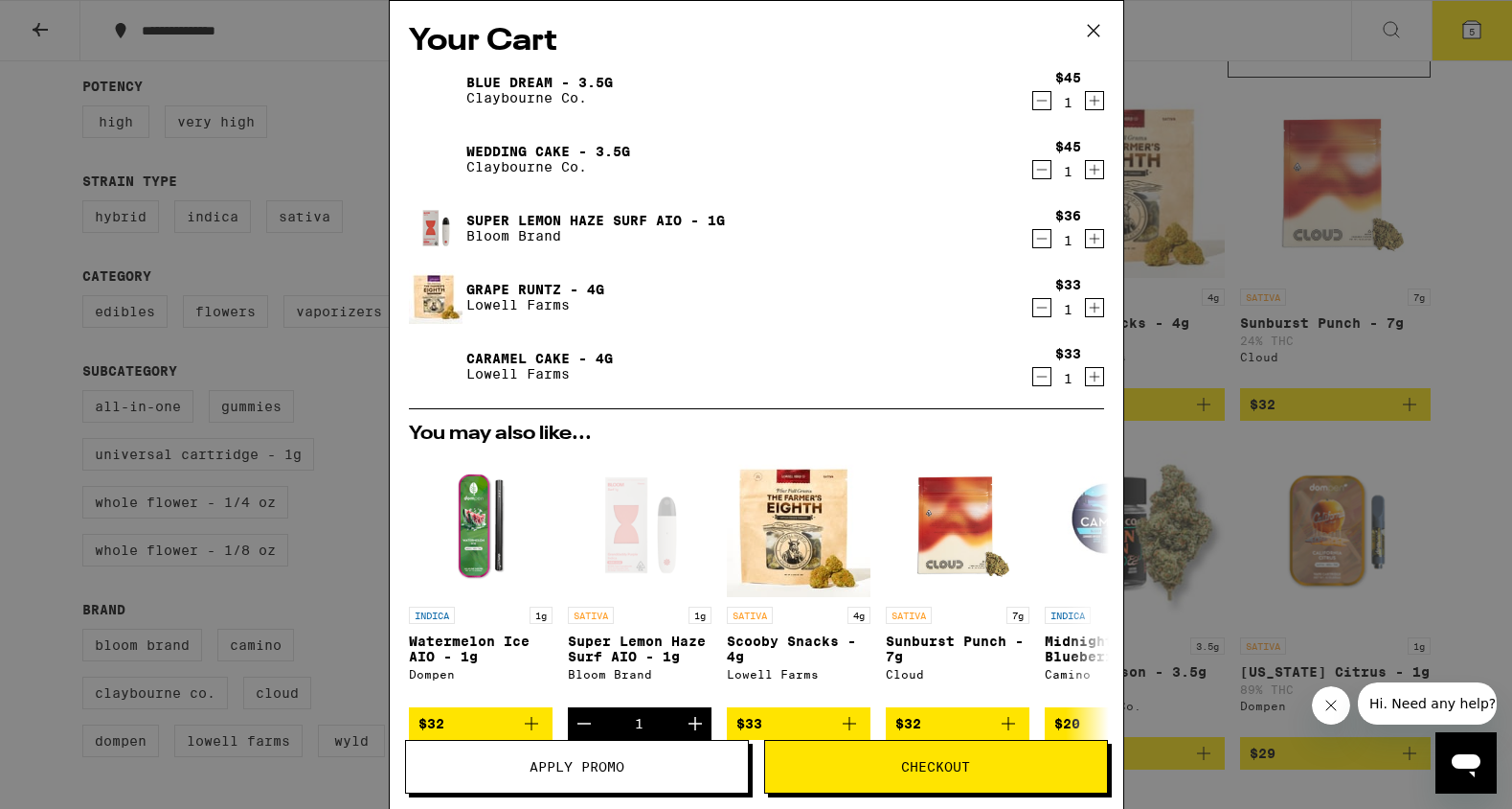
click at [895, 753] on button "Checkout" at bounding box center [936, 767] width 344 height 54
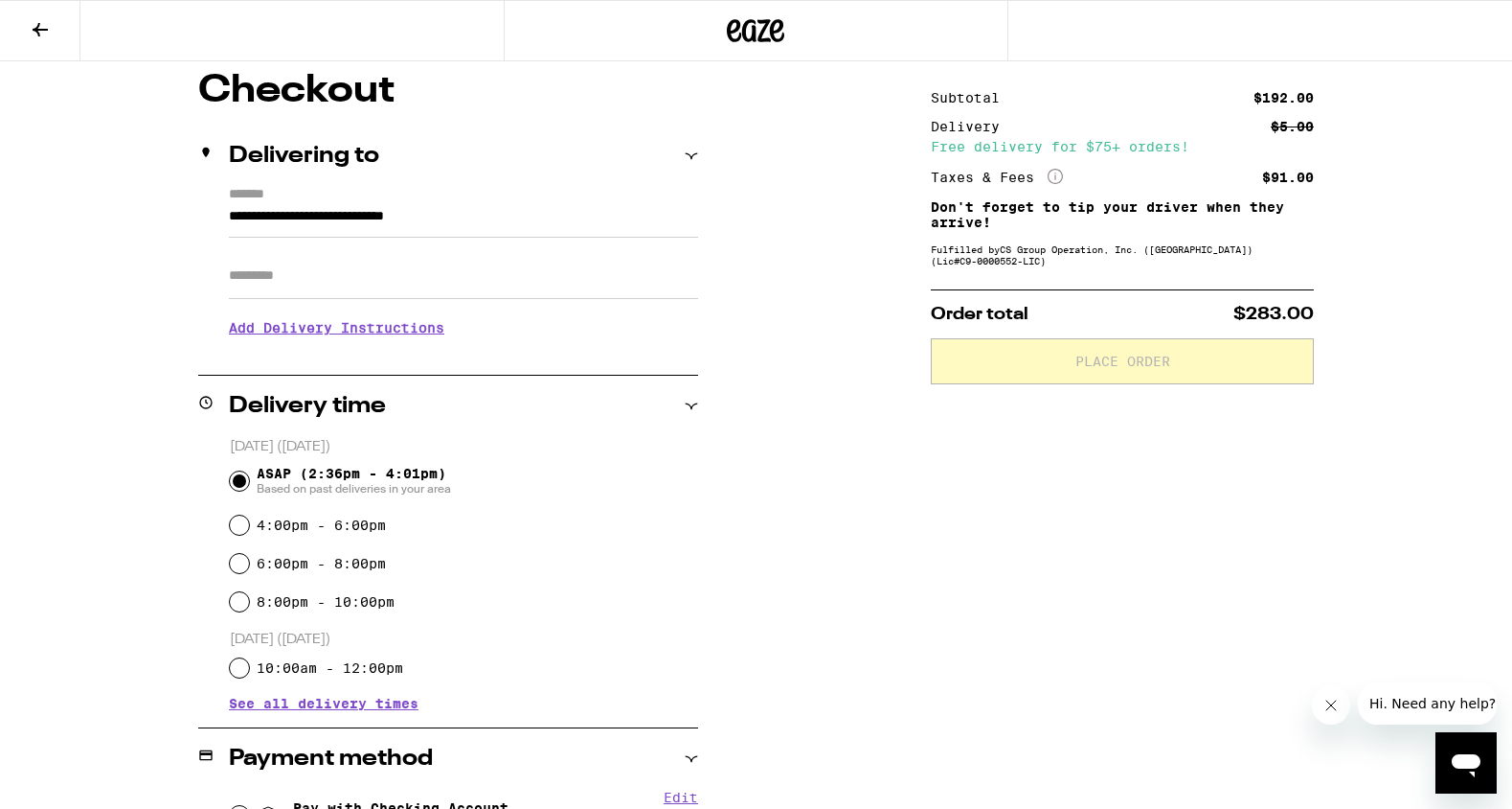
scroll to position [159, 0]
click at [279, 519] on label "4:00pm - 6:00pm" at bounding box center [321, 526] width 129 height 15
click at [249, 519] on input "4:00pm - 6:00pm" at bounding box center [239, 526] width 19 height 19
radio input "true"
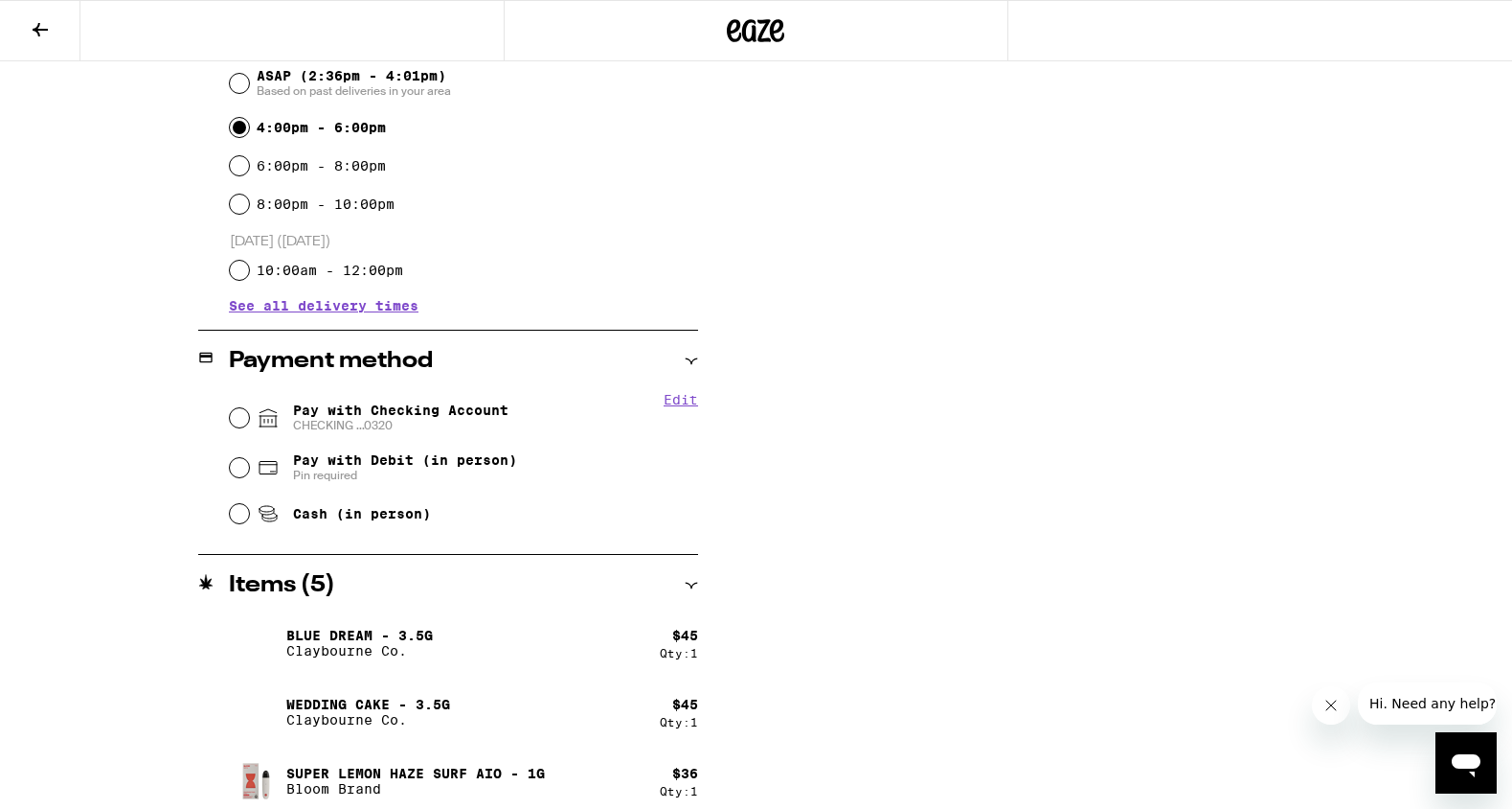
scroll to position [607, 0]
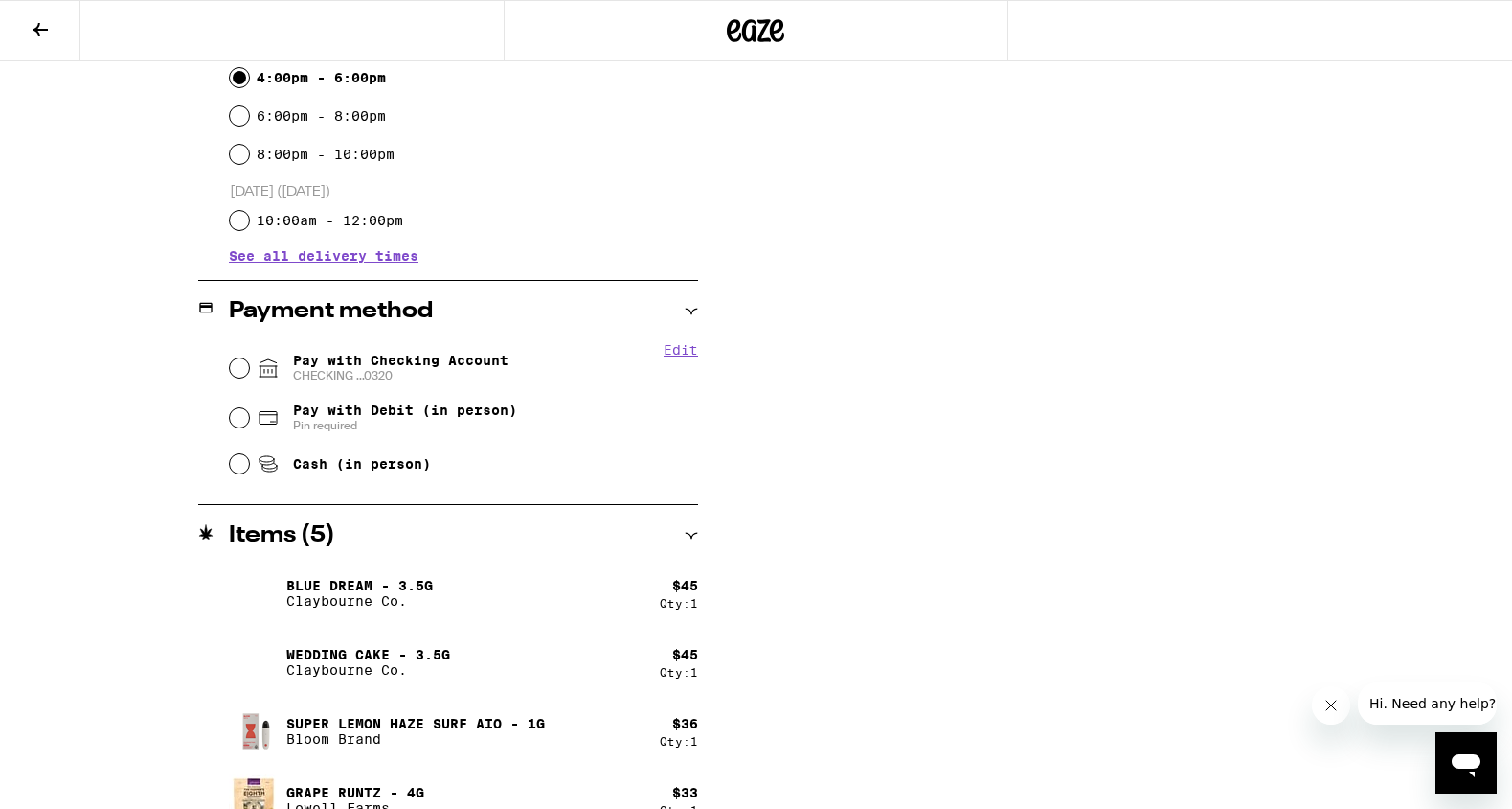
click at [402, 359] on span "Pay with Checking Account CHECKING ...0320" at bounding box center [401, 368] width 216 height 31
click at [249, 359] on input "Pay with Checking Account CHECKING ...0320" at bounding box center [239, 368] width 19 height 19
radio input "true"
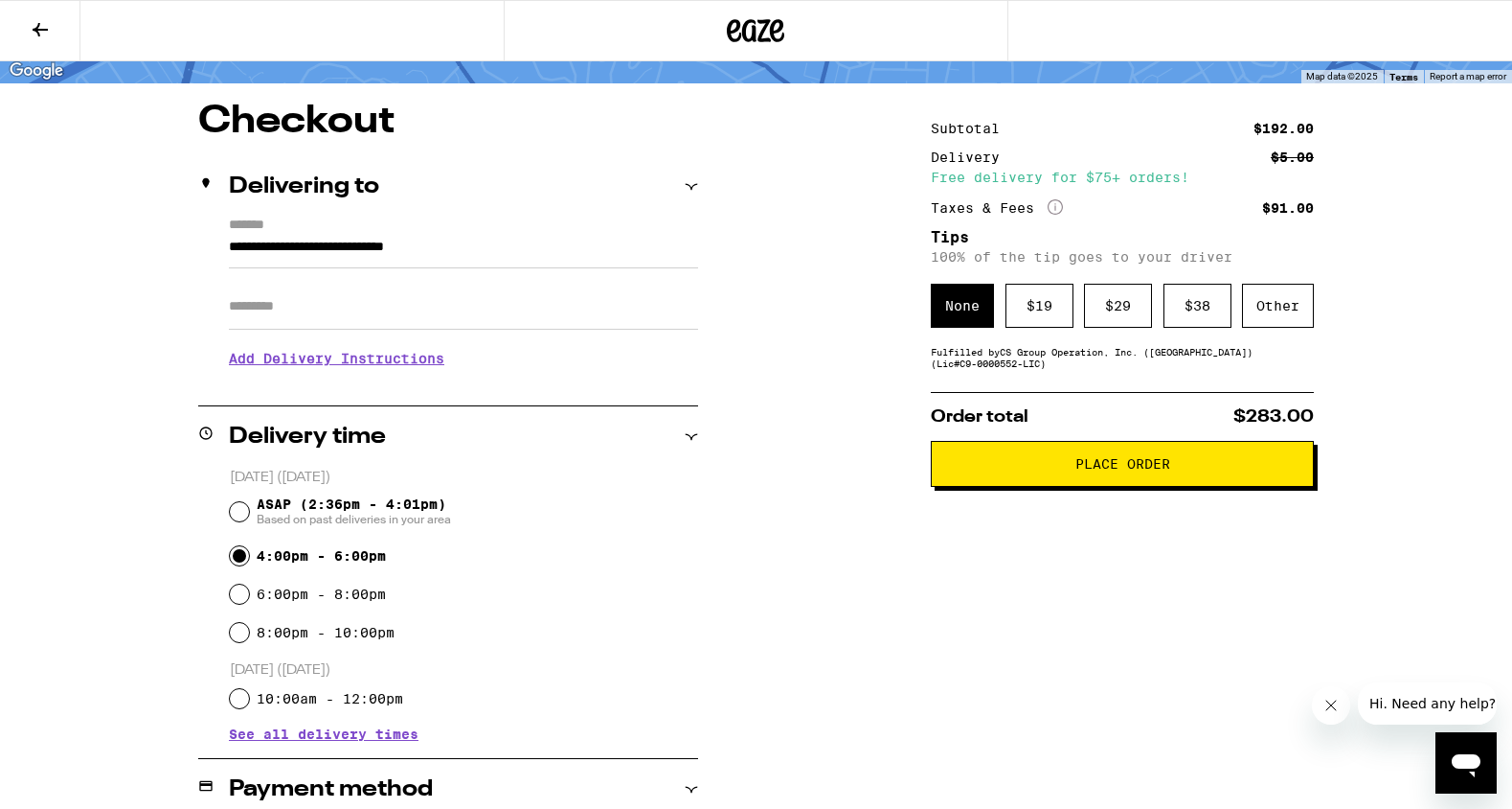
scroll to position [0, 0]
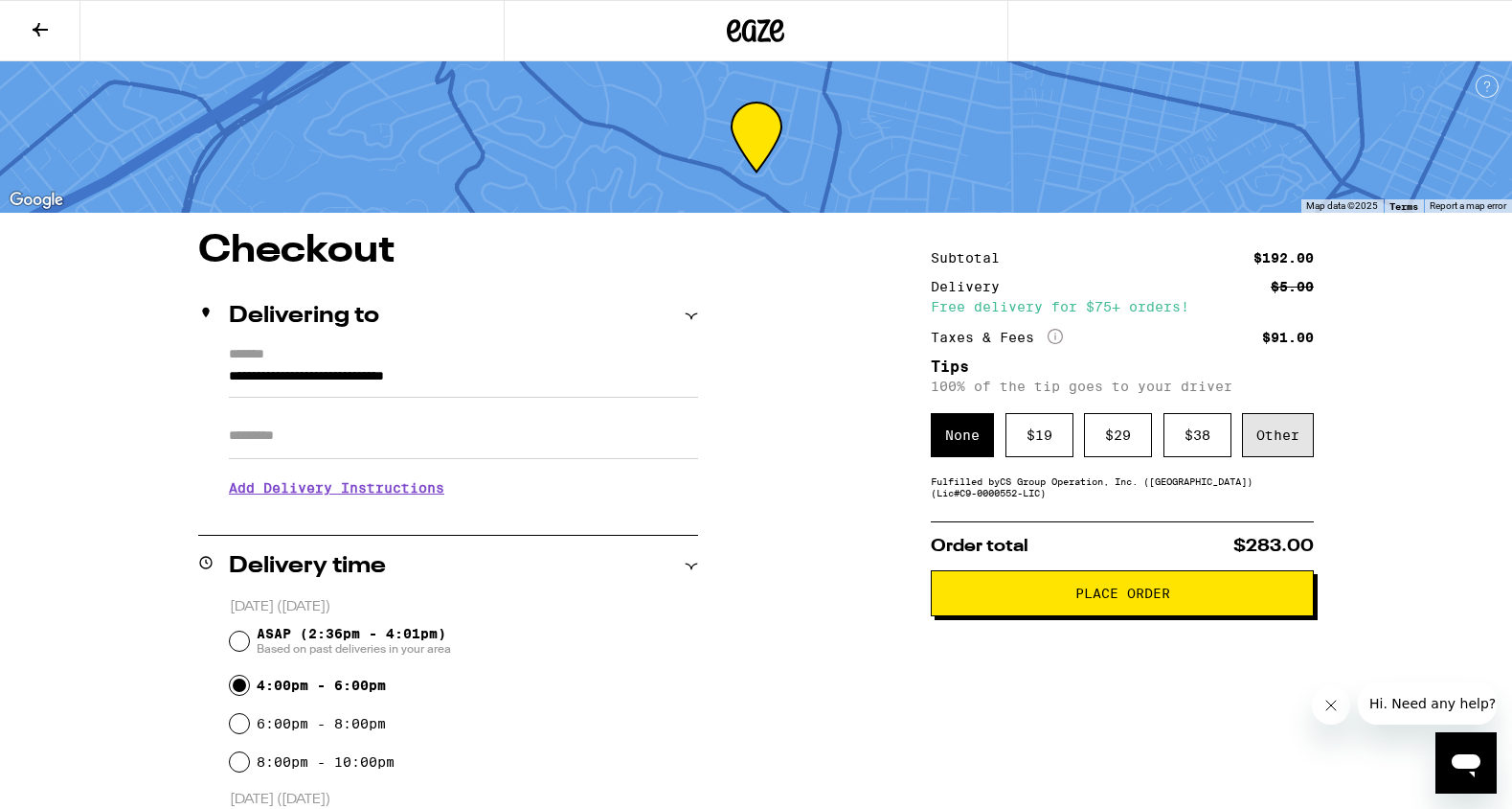
click at [1287, 449] on div "Other" at bounding box center [1278, 435] width 72 height 44
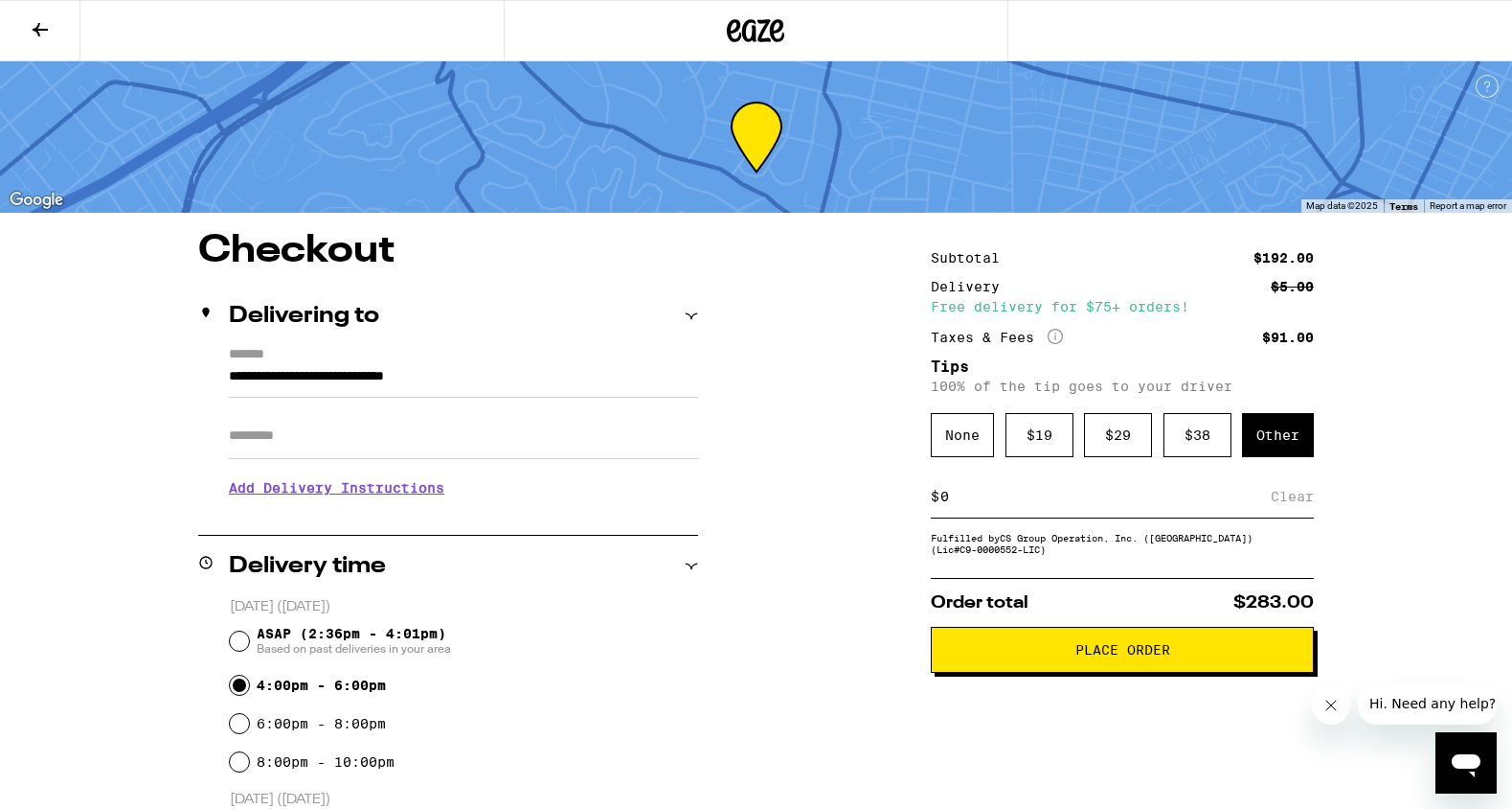
click at [1072, 498] on input at bounding box center [1105, 497] width 332 height 17
type input "5"
click at [1298, 504] on div "Save" at bounding box center [1296, 497] width 35 height 42
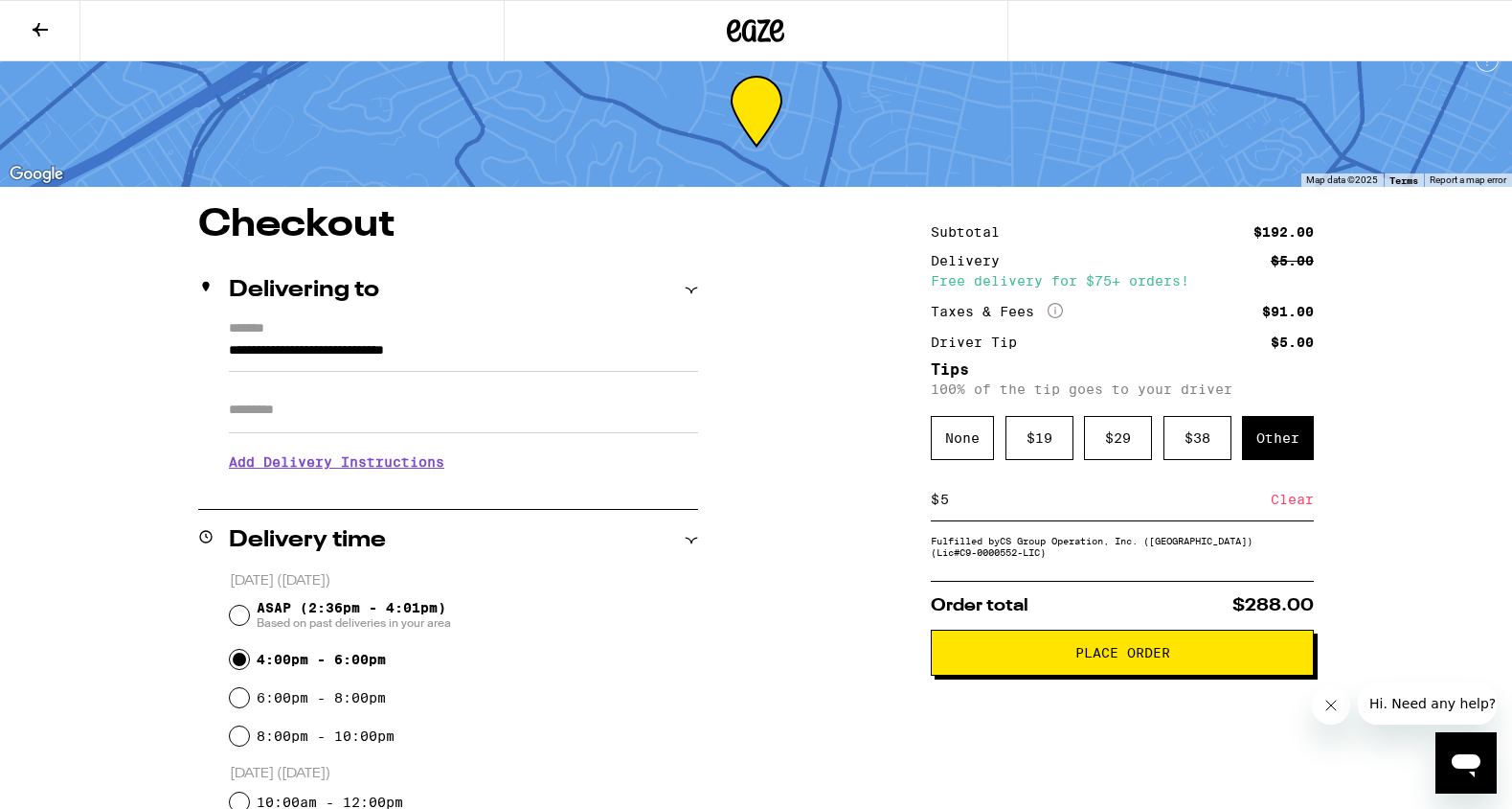
scroll to position [39, 0]
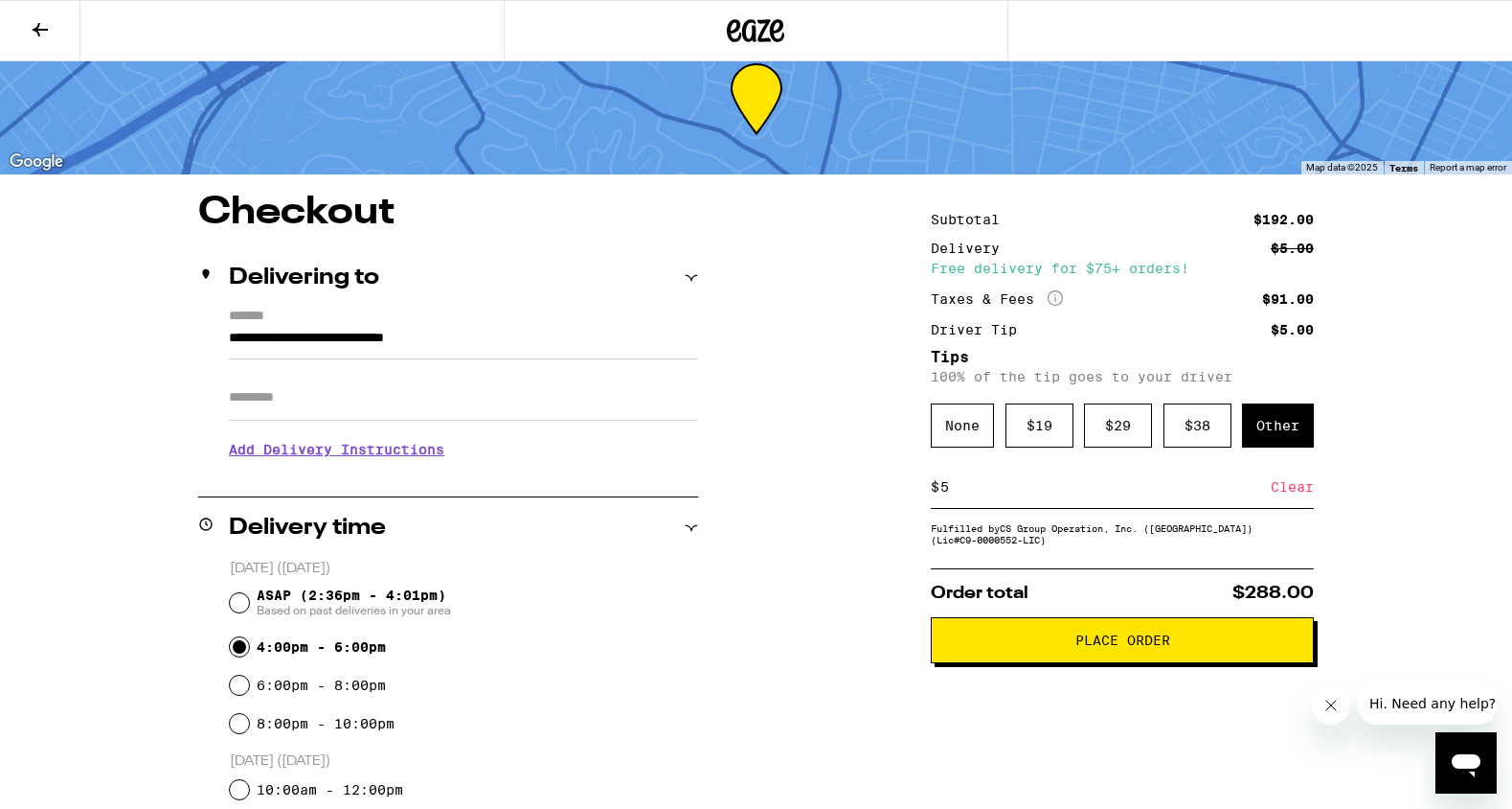
click at [1136, 647] on span "Place Order" at bounding box center [1123, 640] width 94 height 13
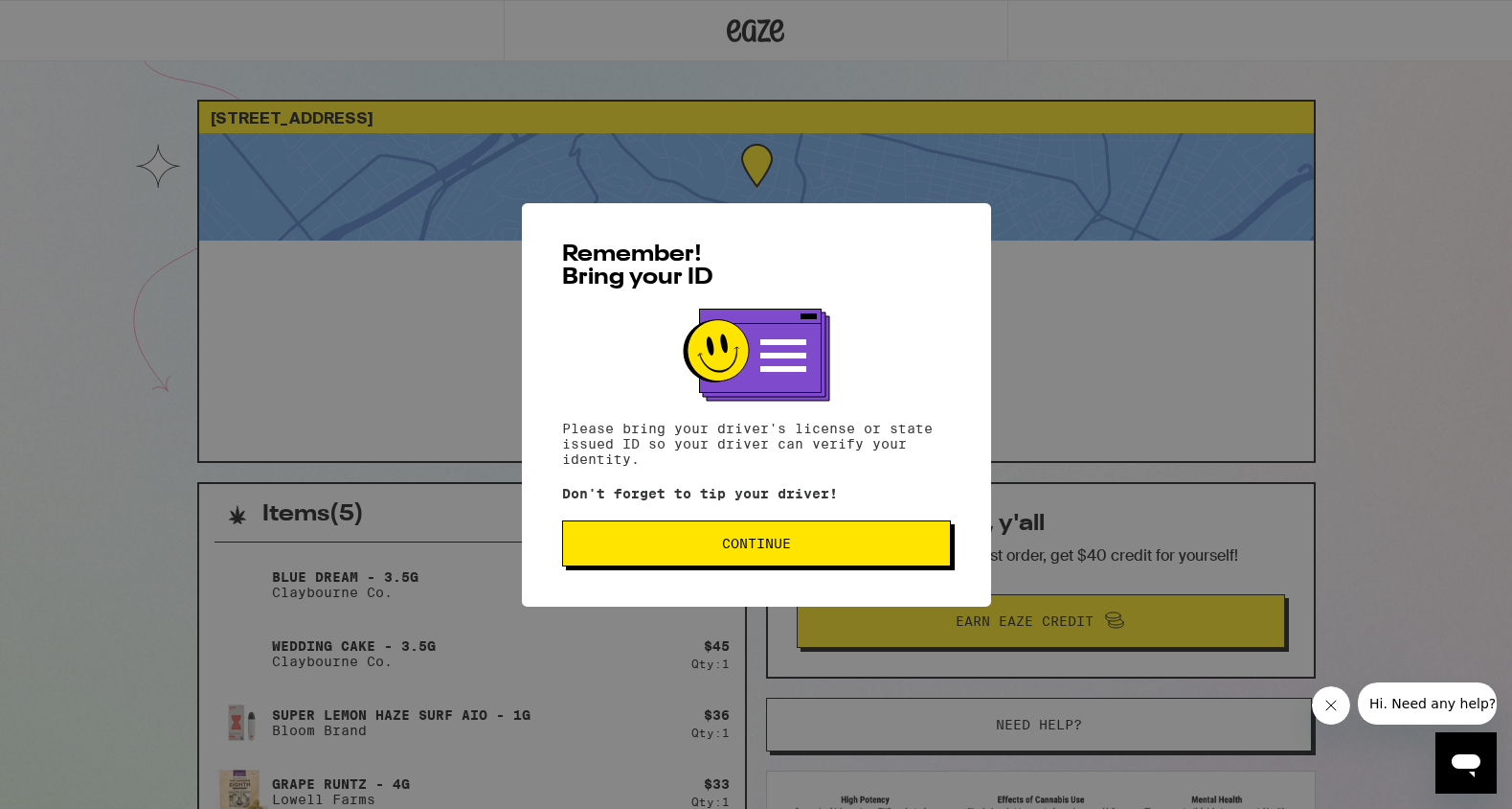
click at [1133, 369] on div "Remember! Bring your ID Please bring your driver's license or state issued ID s…" at bounding box center [756, 404] width 1512 height 809
